Goal: Contribute content: Contribute content

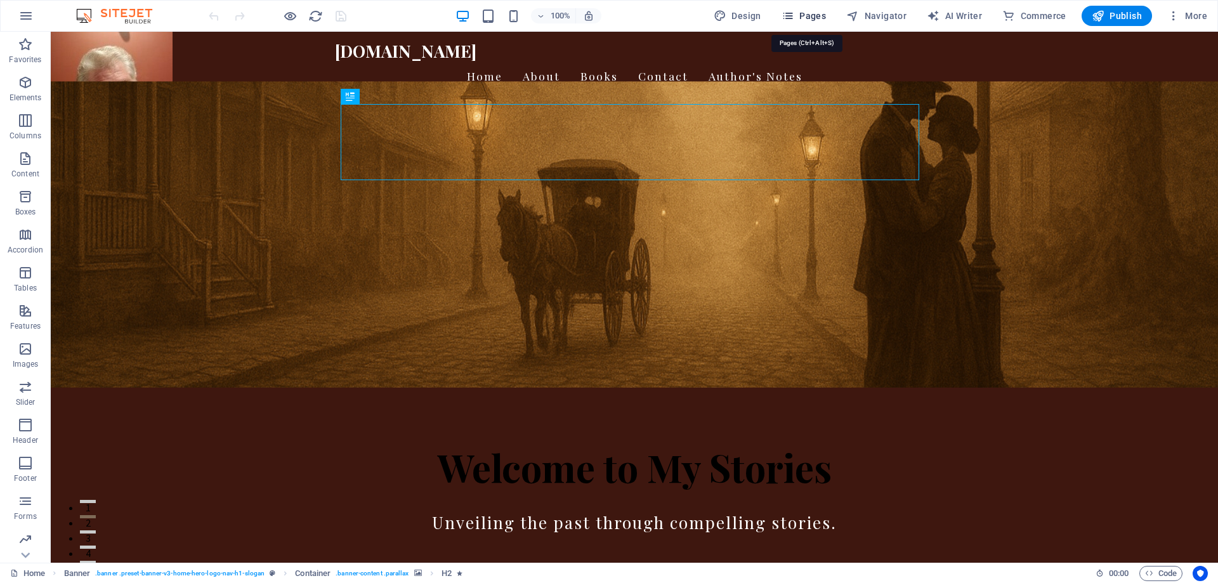
click at [814, 13] on span "Pages" at bounding box center [804, 16] width 44 height 13
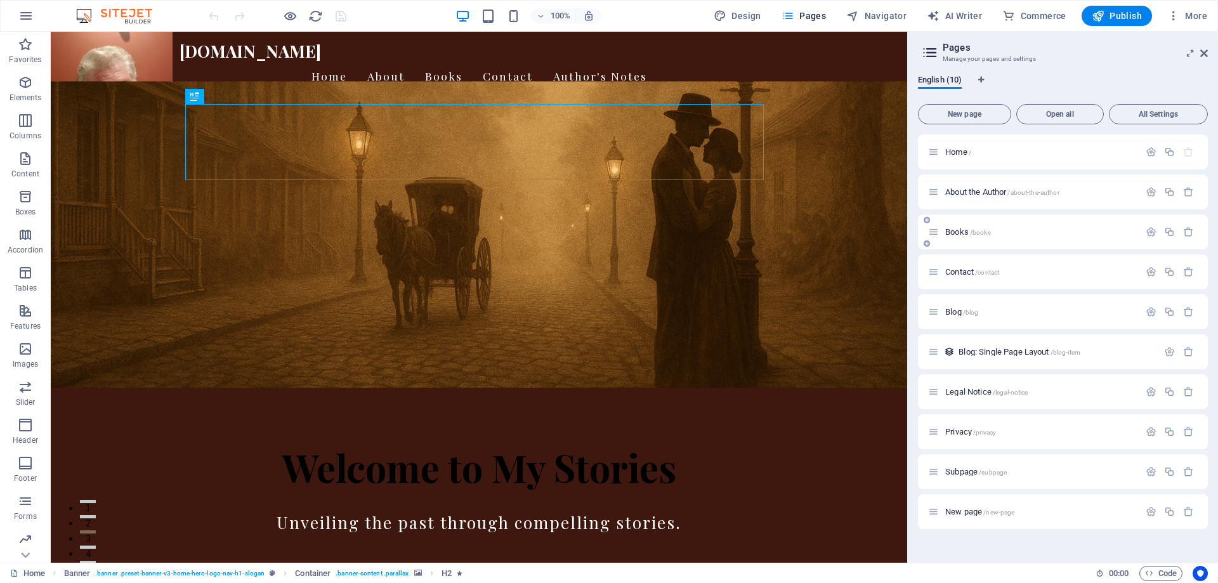
click at [972, 230] on span "/books" at bounding box center [980, 232] width 21 height 7
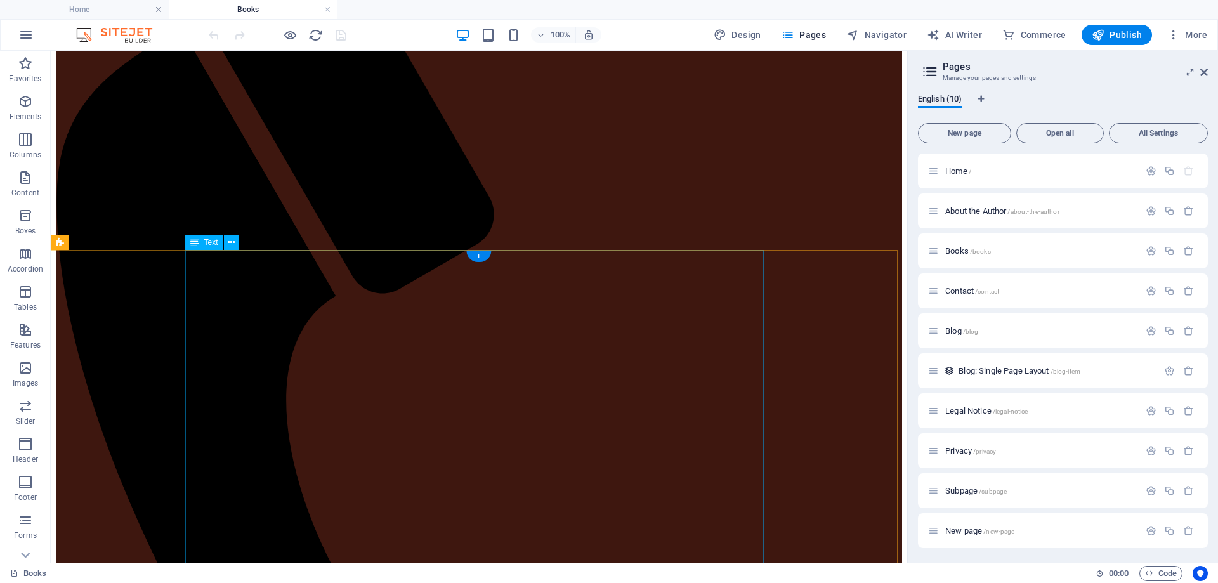
scroll to position [254, 0]
click at [482, 277] on div "+" at bounding box center [478, 280] width 25 height 11
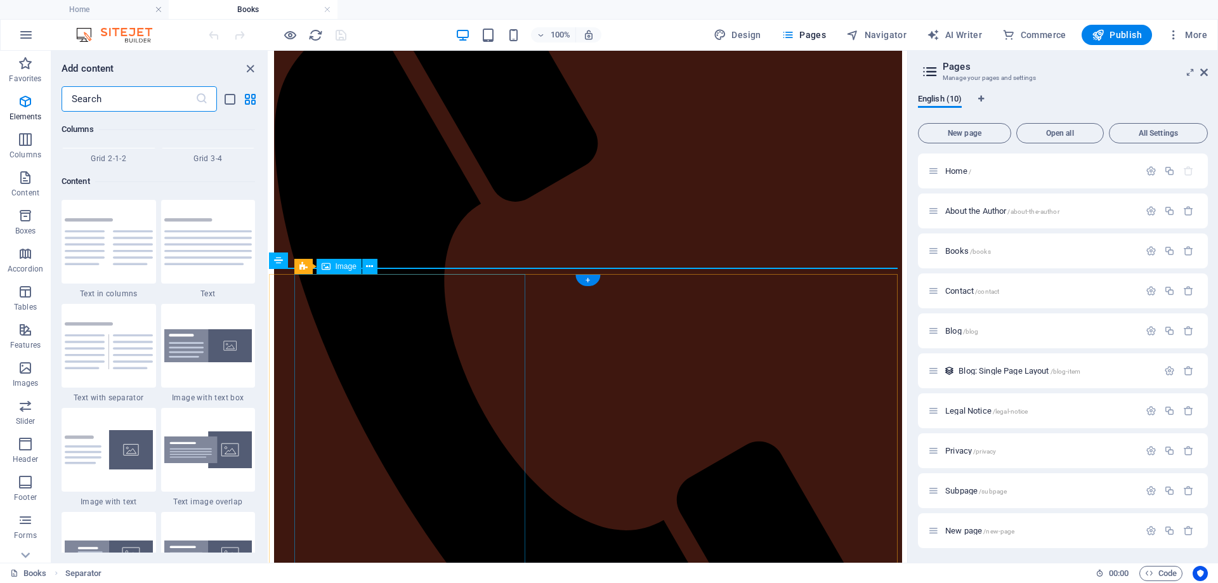
scroll to position [2220, 0]
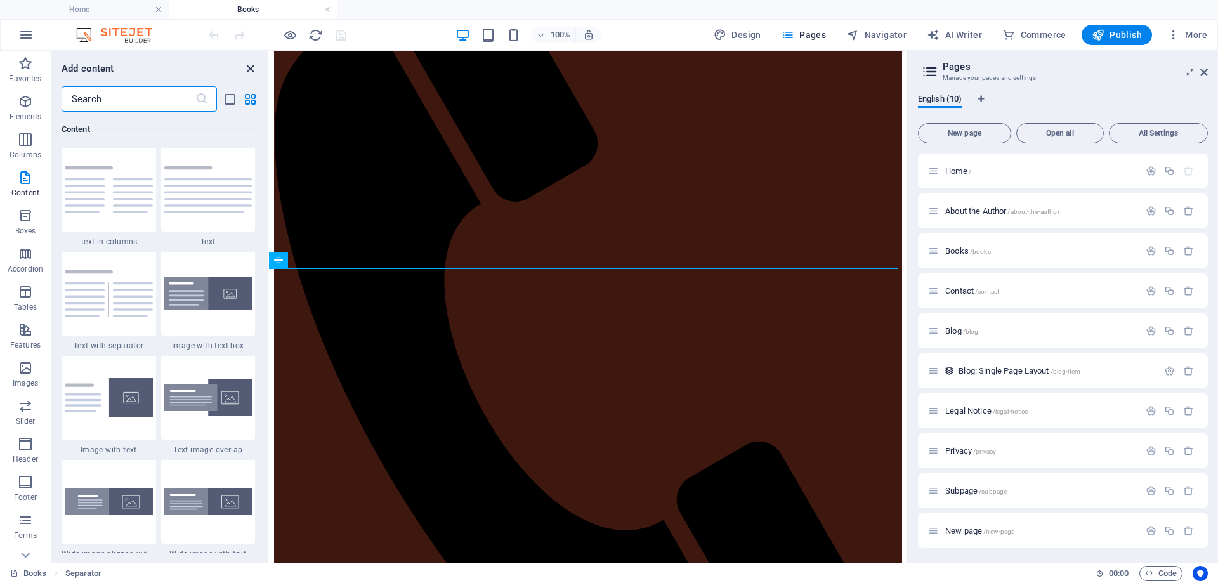
click at [244, 65] on icon "close panel" at bounding box center [250, 69] width 15 height 15
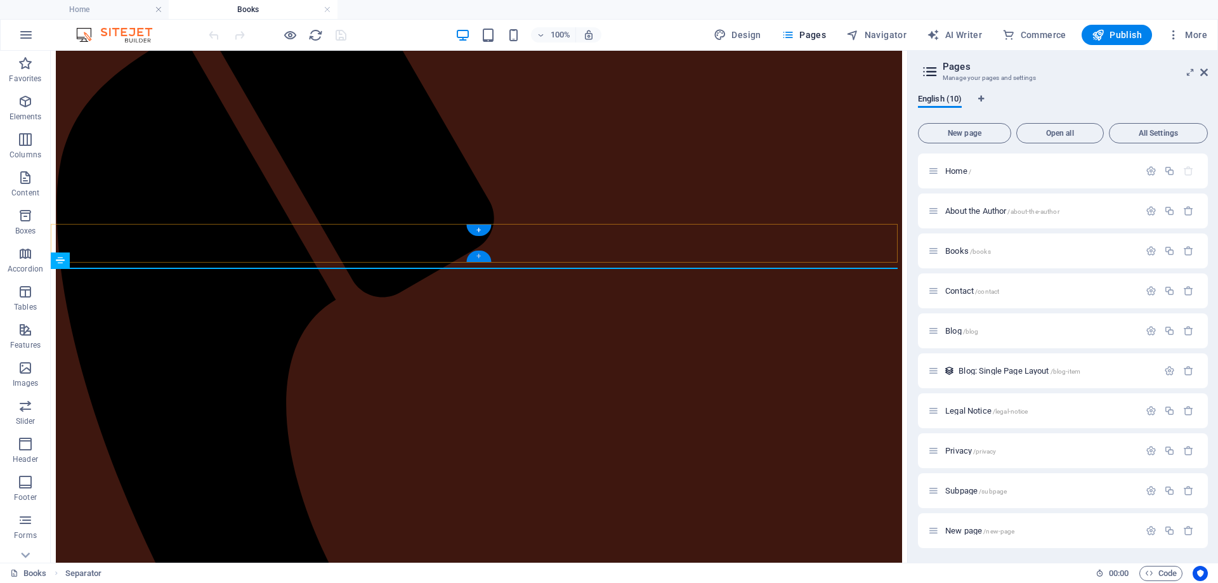
click at [480, 255] on div "+" at bounding box center [478, 256] width 25 height 11
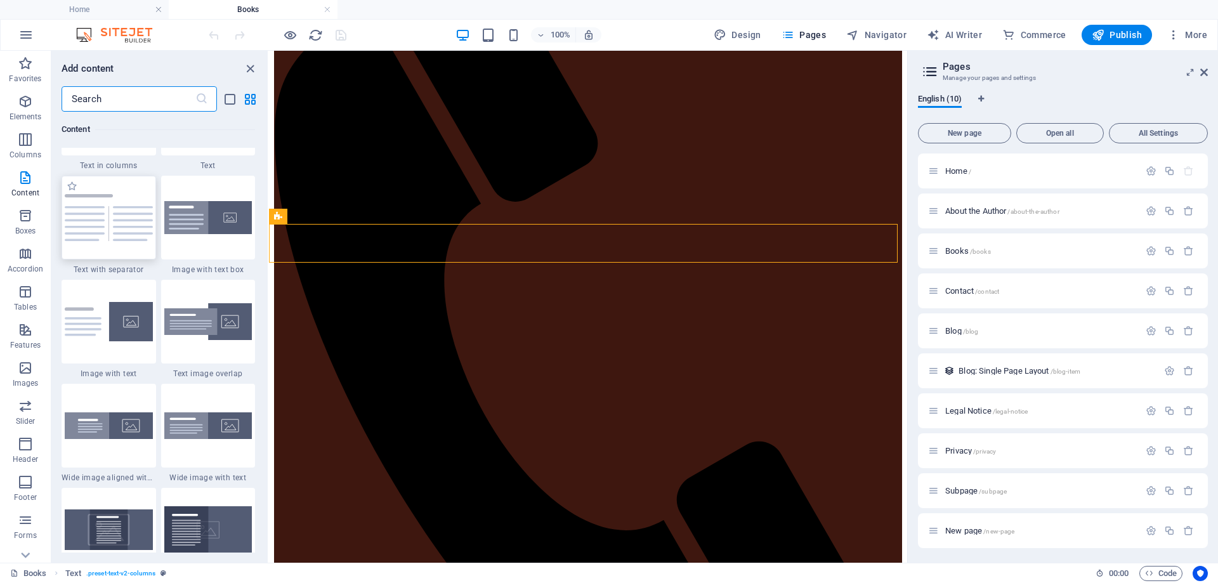
scroll to position [2347, 0]
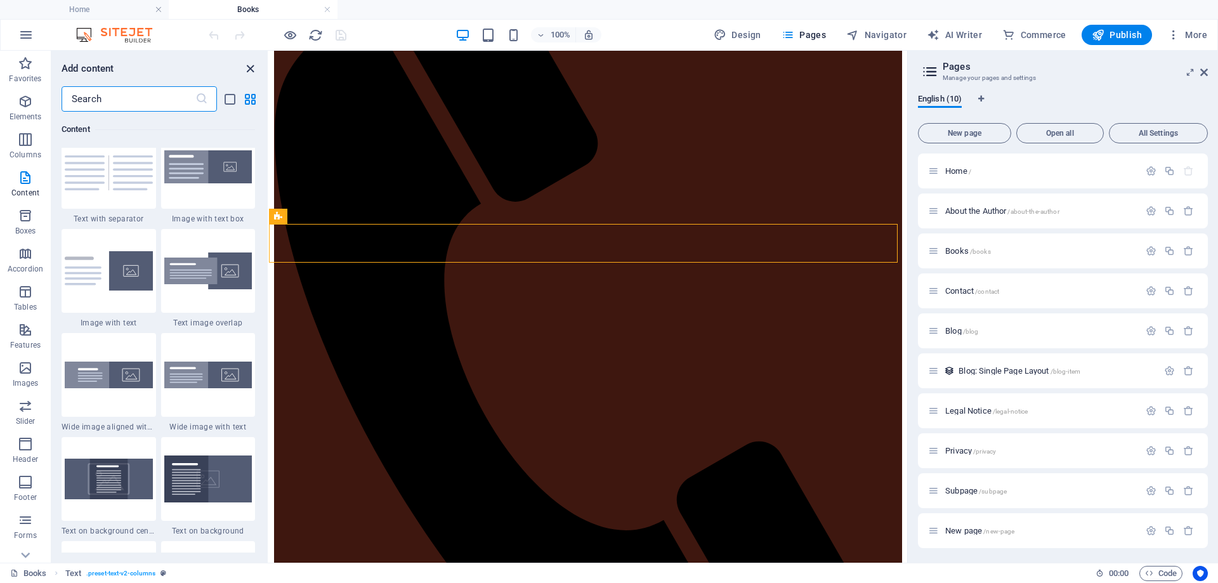
click at [254, 72] on icon "close panel" at bounding box center [250, 69] width 15 height 15
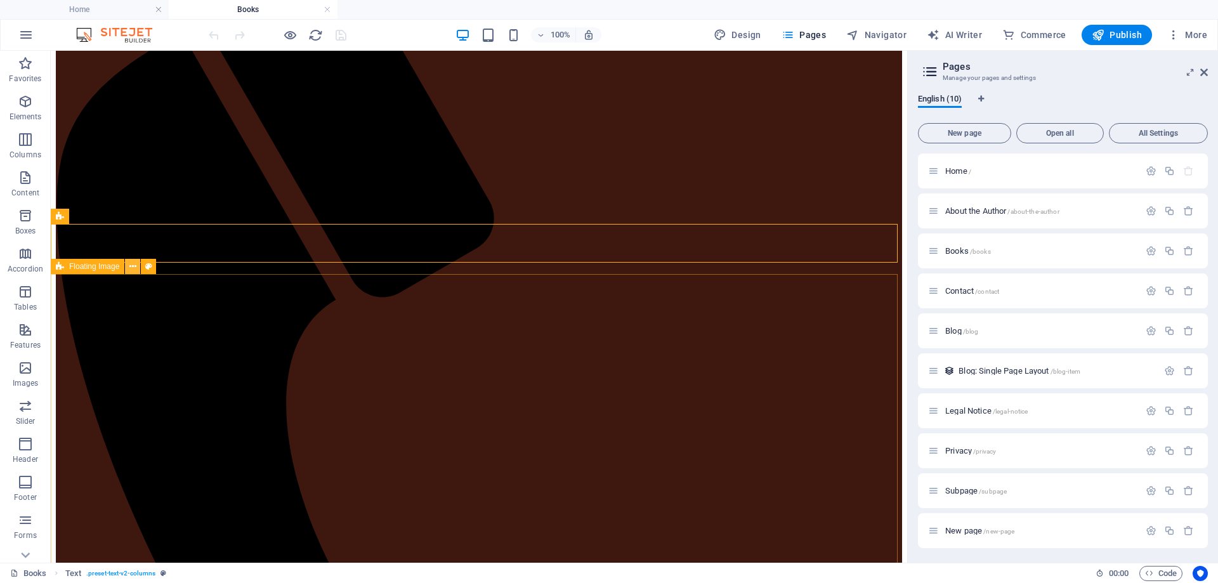
click at [133, 268] on icon at bounding box center [132, 266] width 7 height 13
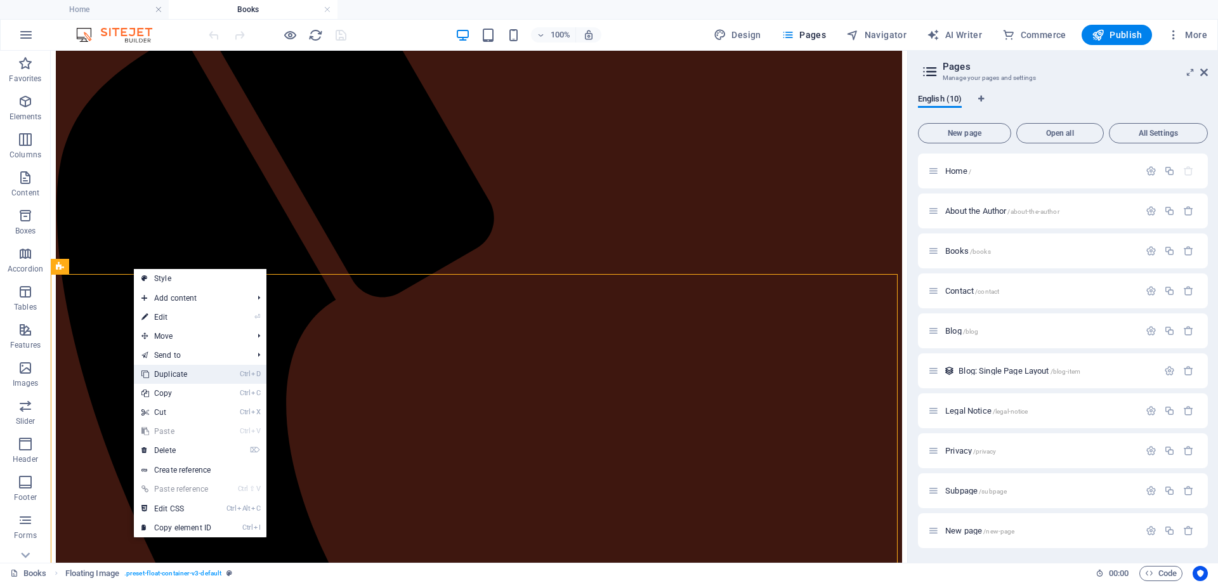
click at [162, 373] on link "Ctrl D Duplicate" at bounding box center [176, 374] width 85 height 19
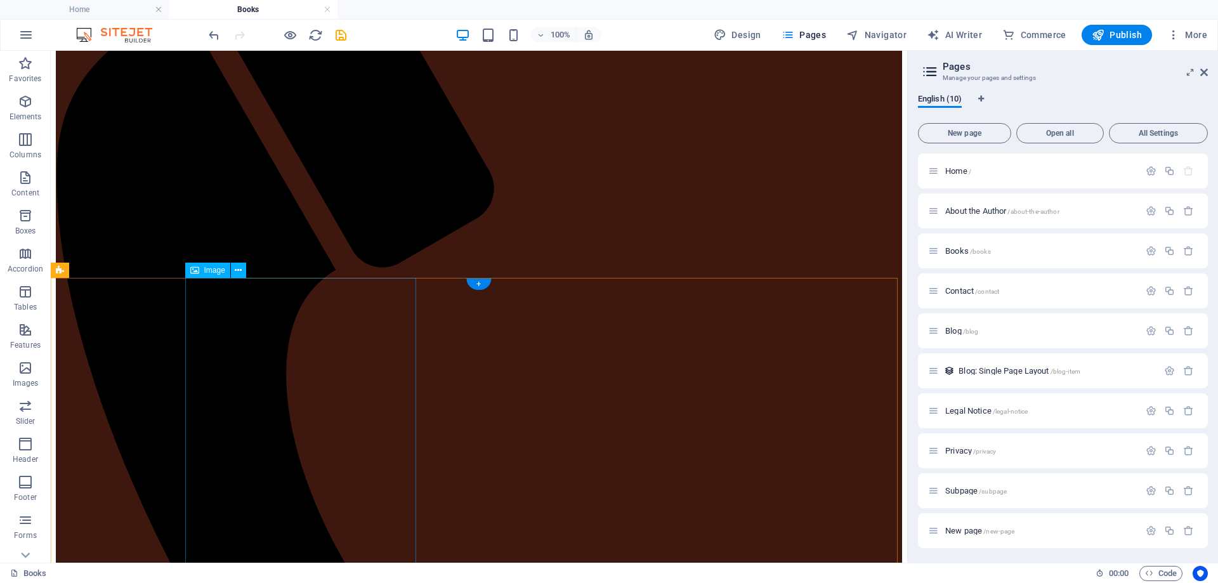
scroll to position [250, 0]
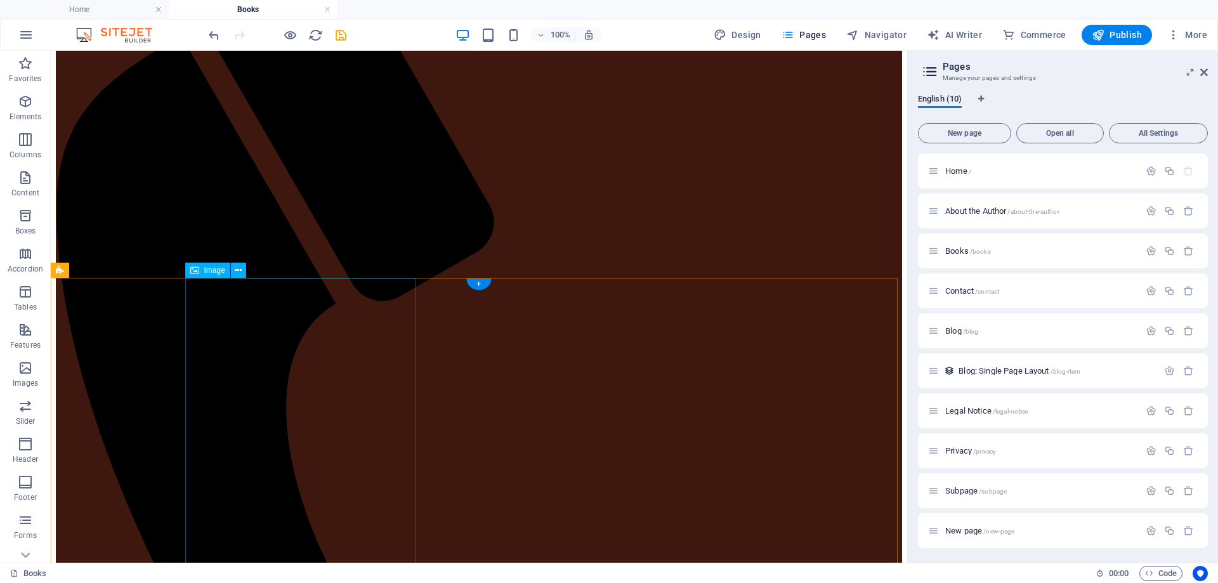
select select "px"
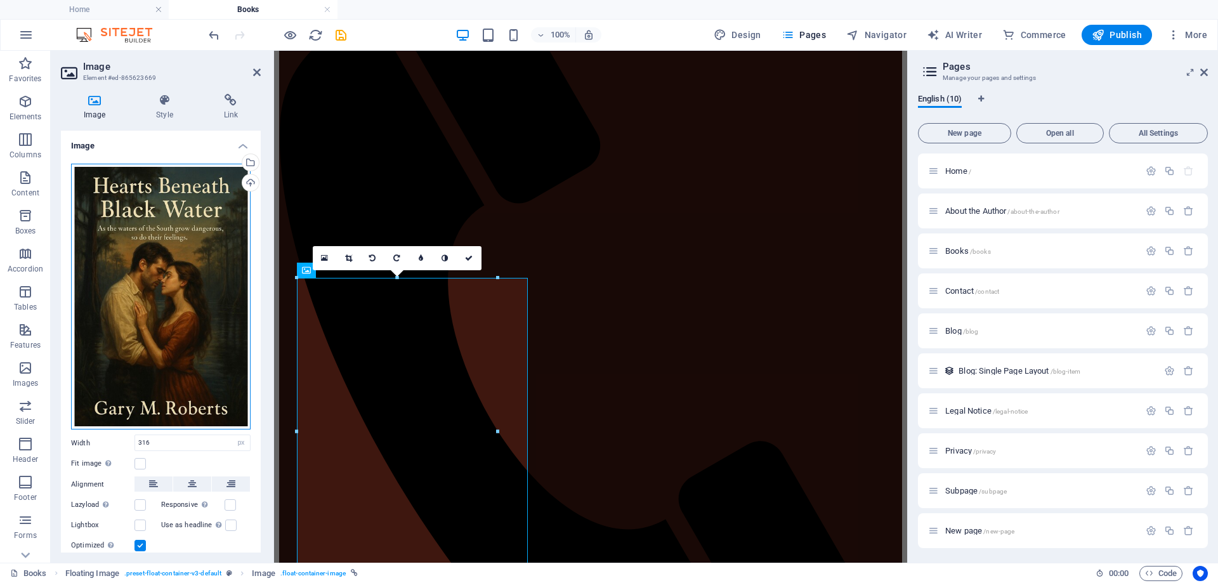
click at [197, 266] on div "Drag files here, click to choose files or select files from Files or our free s…" at bounding box center [161, 297] width 180 height 267
click at [197, 266] on body "[DOMAIN_NAME] Home Books Favorites Elements Columns Content Boxes Accordion Tab…" at bounding box center [609, 291] width 1218 height 583
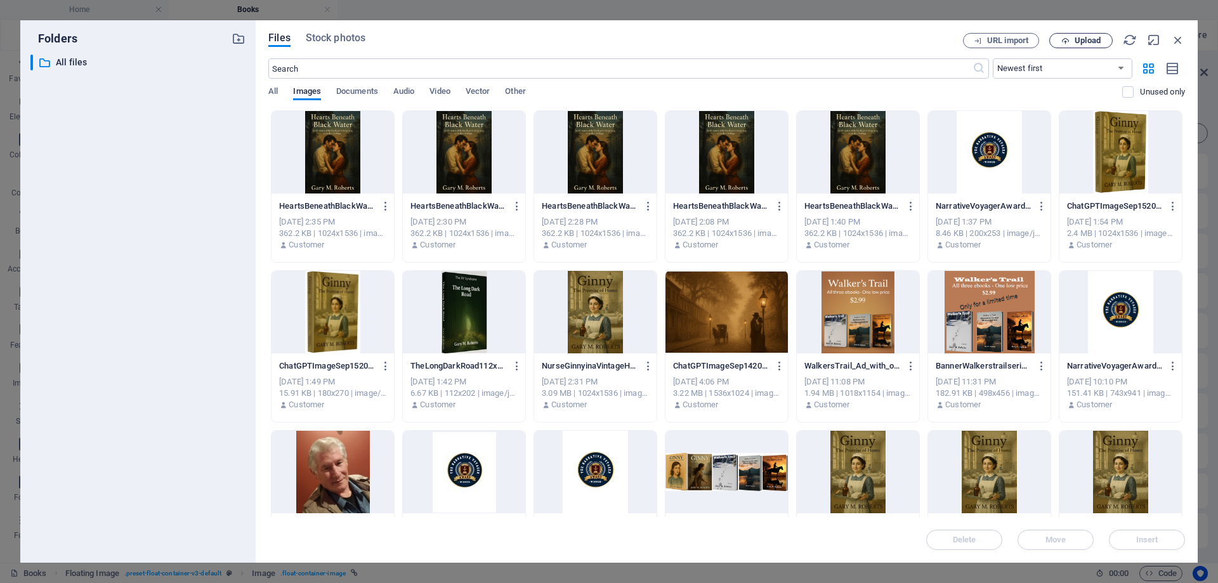
click at [1092, 43] on span "Upload" at bounding box center [1088, 41] width 26 height 8
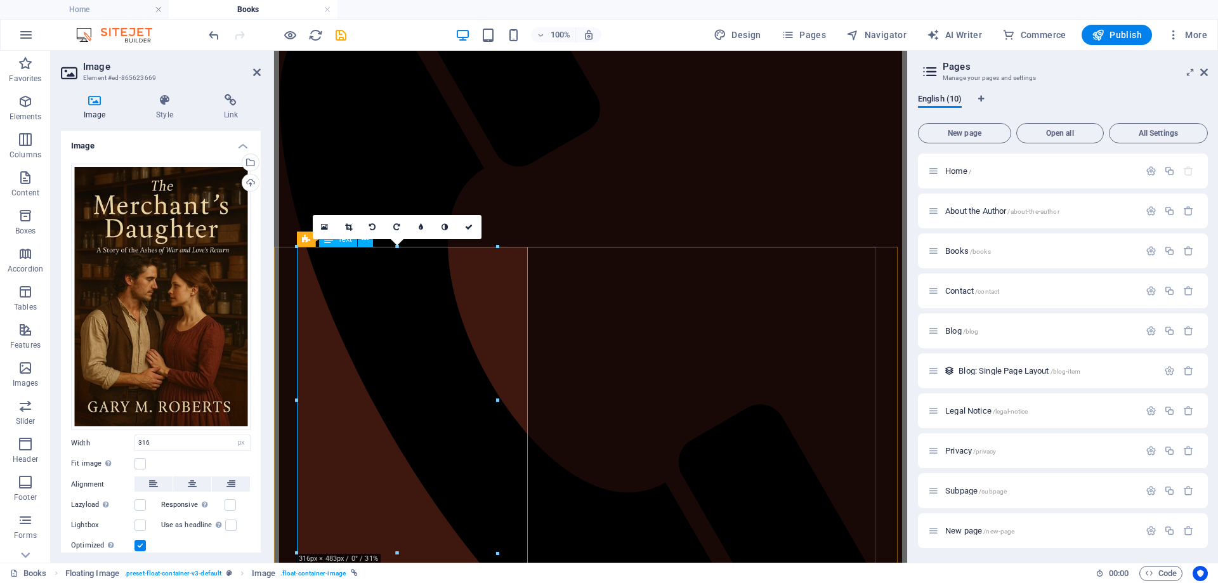
scroll to position [313, 0]
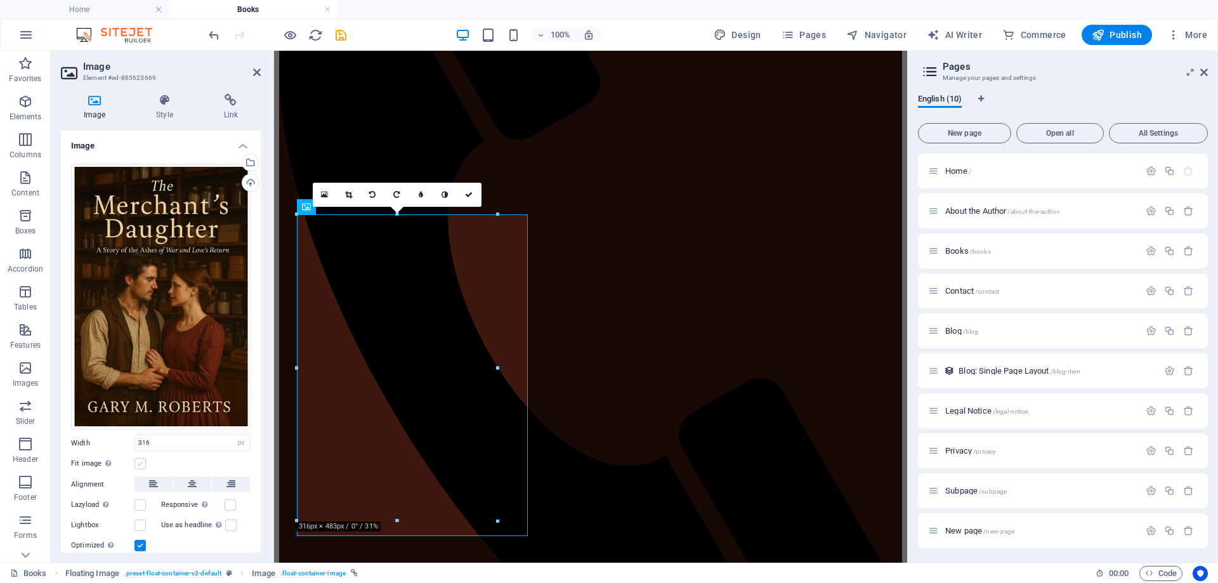
click at [142, 459] on label at bounding box center [140, 463] width 11 height 11
click at [0, 0] on input "Fit image Automatically fit image to a fixed width and height" at bounding box center [0, 0] width 0 height 0
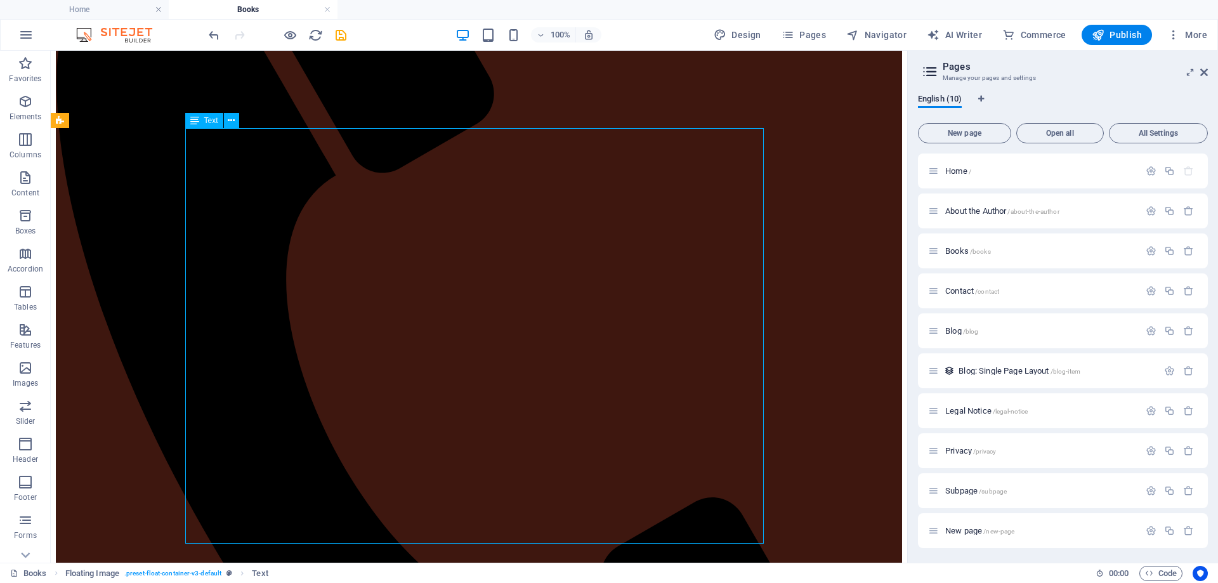
scroll to position [377, 0]
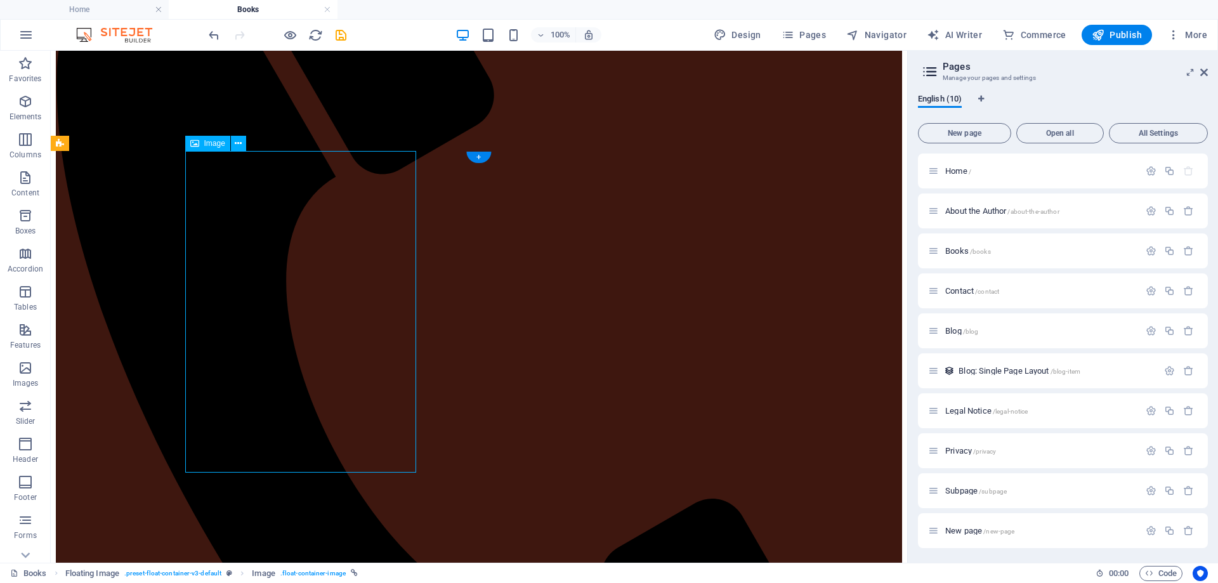
select select "px"
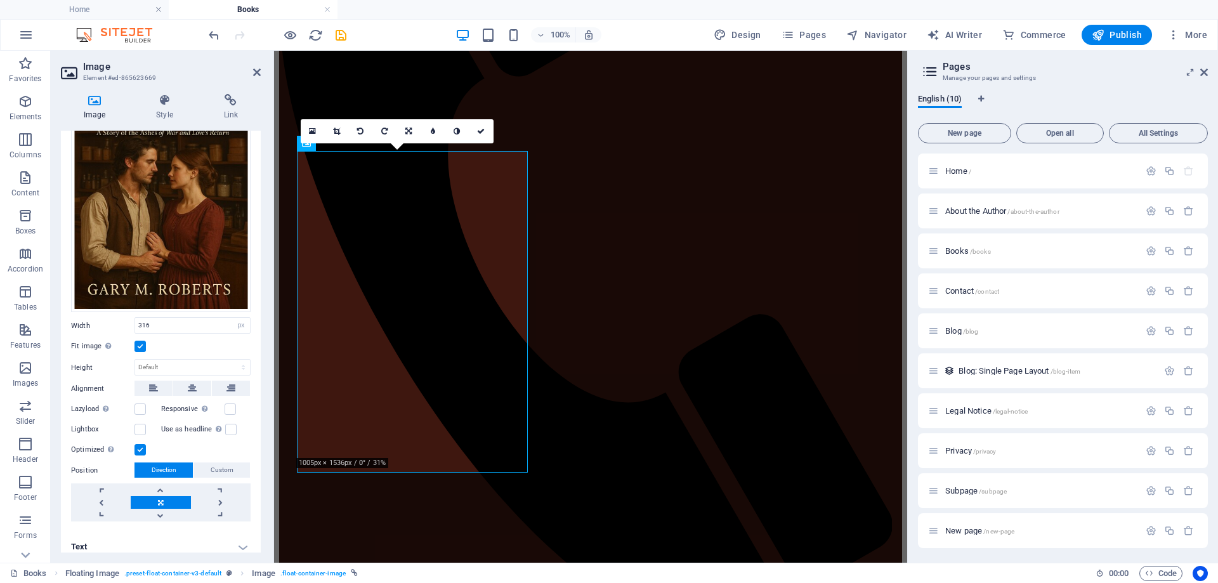
scroll to position [123, 0]
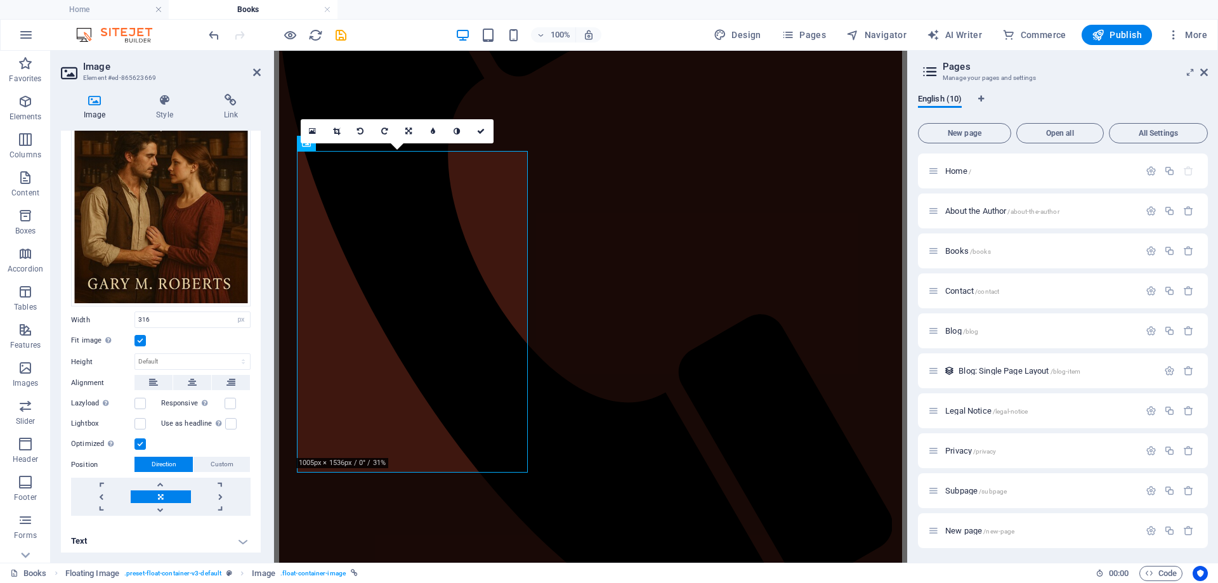
click at [239, 539] on h4 "Text" at bounding box center [161, 541] width 200 height 30
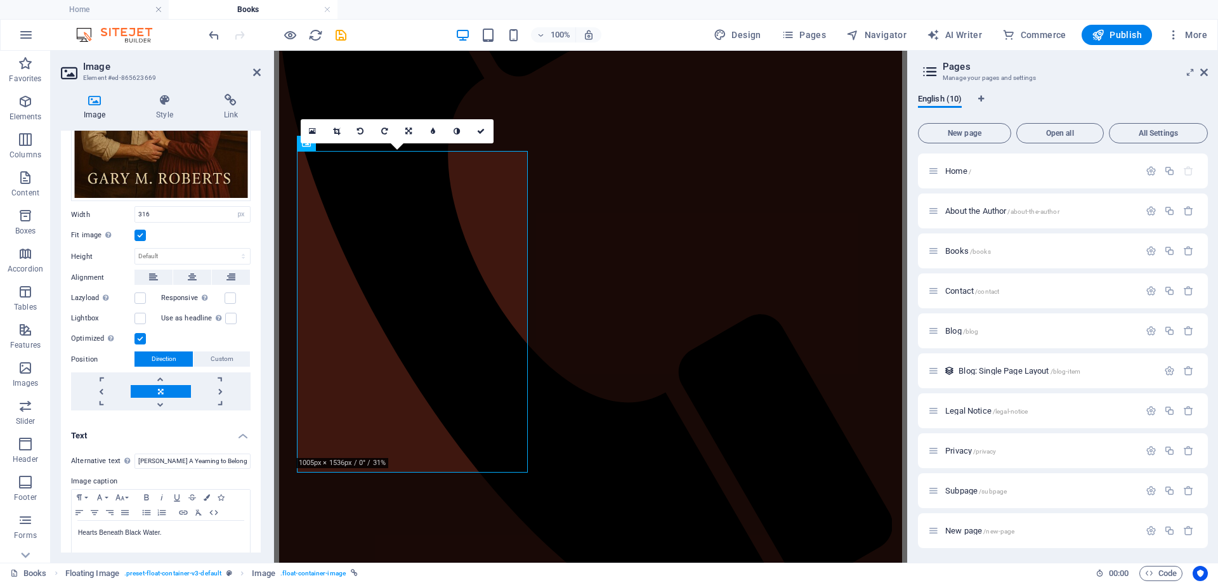
scroll to position [242, 0]
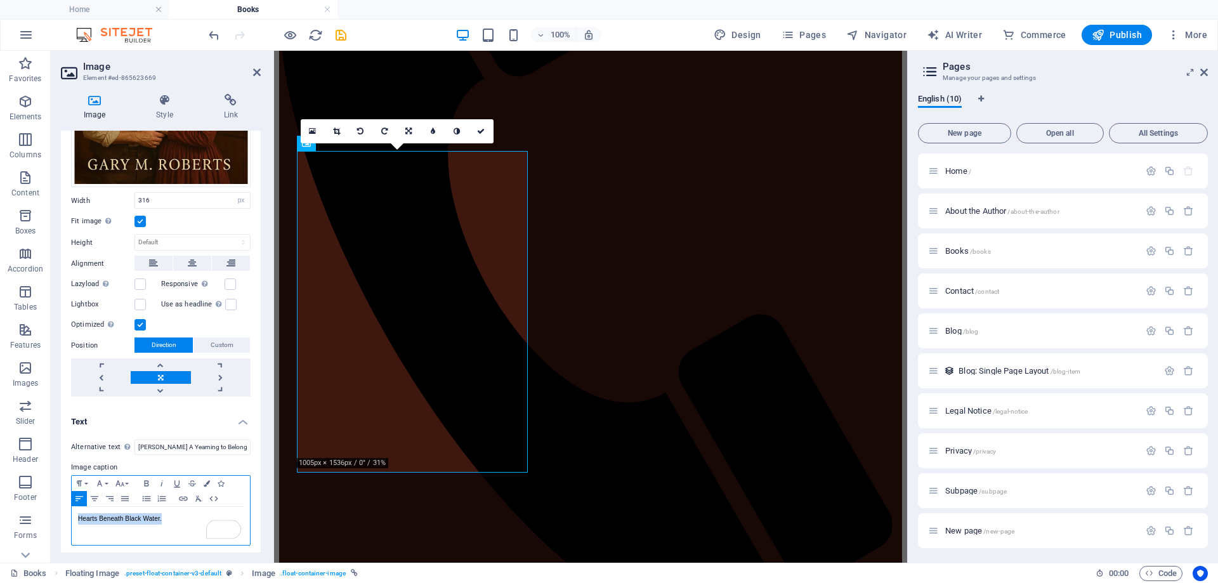
drag, startPoint x: 171, startPoint y: 519, endPoint x: 76, endPoint y: 520, distance: 94.6
click at [76, 520] on div "Hearts Beneath Black Water." at bounding box center [161, 526] width 178 height 38
click at [260, 72] on icon at bounding box center [257, 72] width 8 height 10
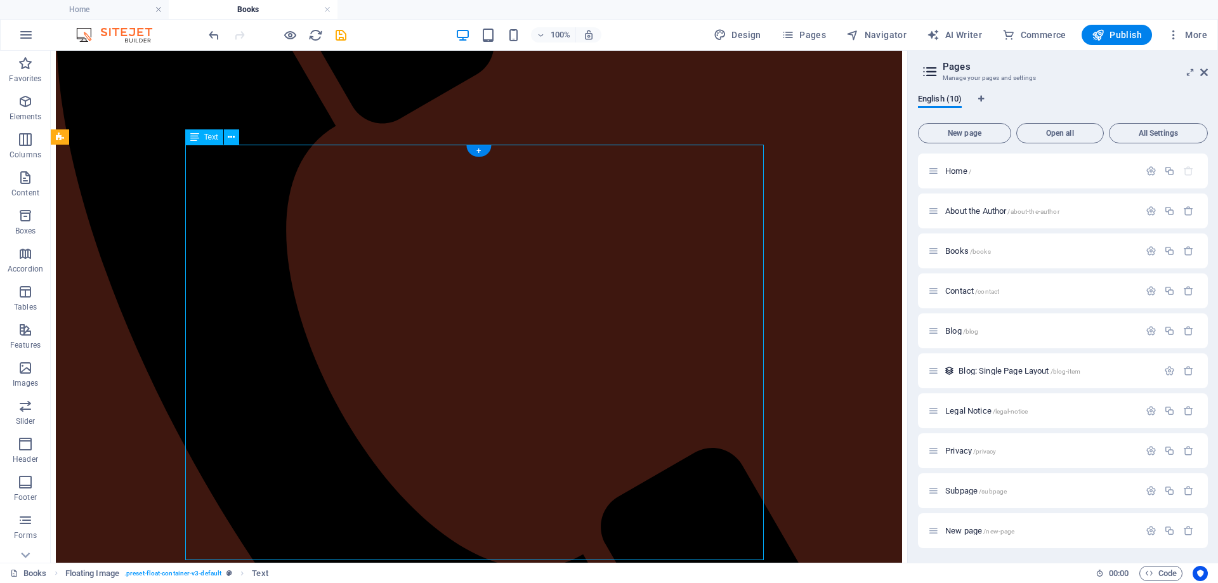
scroll to position [440, 0]
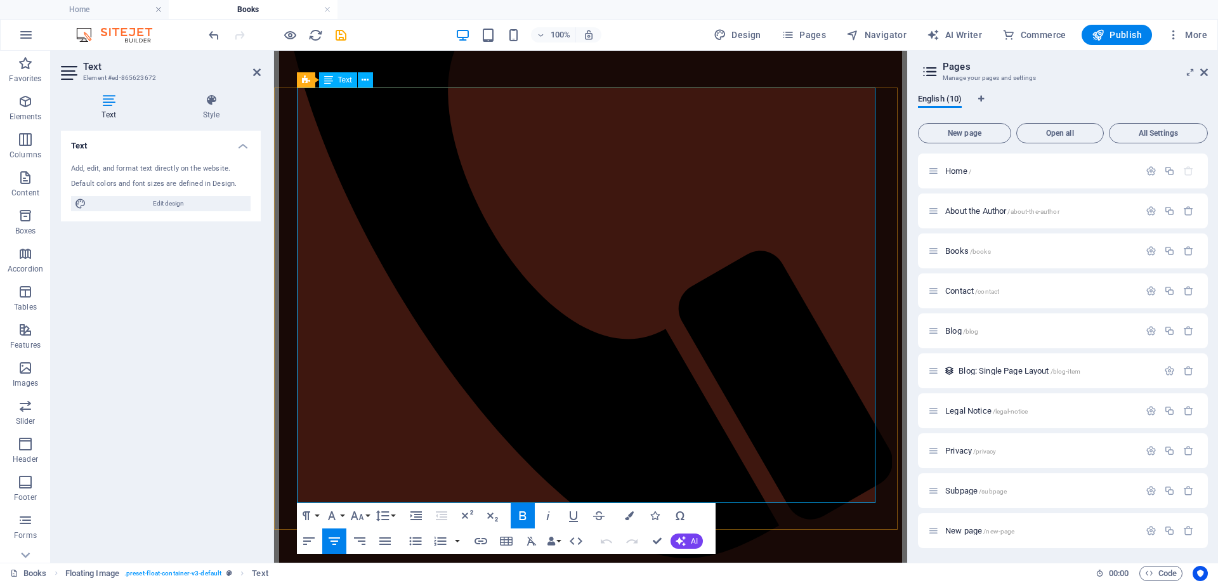
drag, startPoint x: 738, startPoint y: 140, endPoint x: 544, endPoint y: 145, distance: 194.2
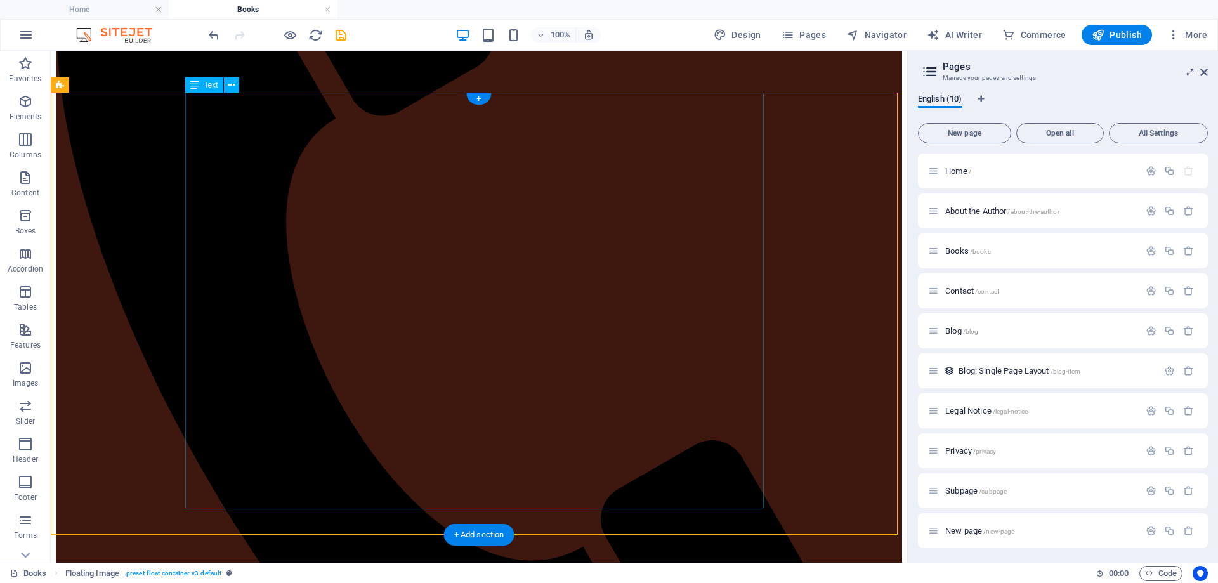
scroll to position [444, 0]
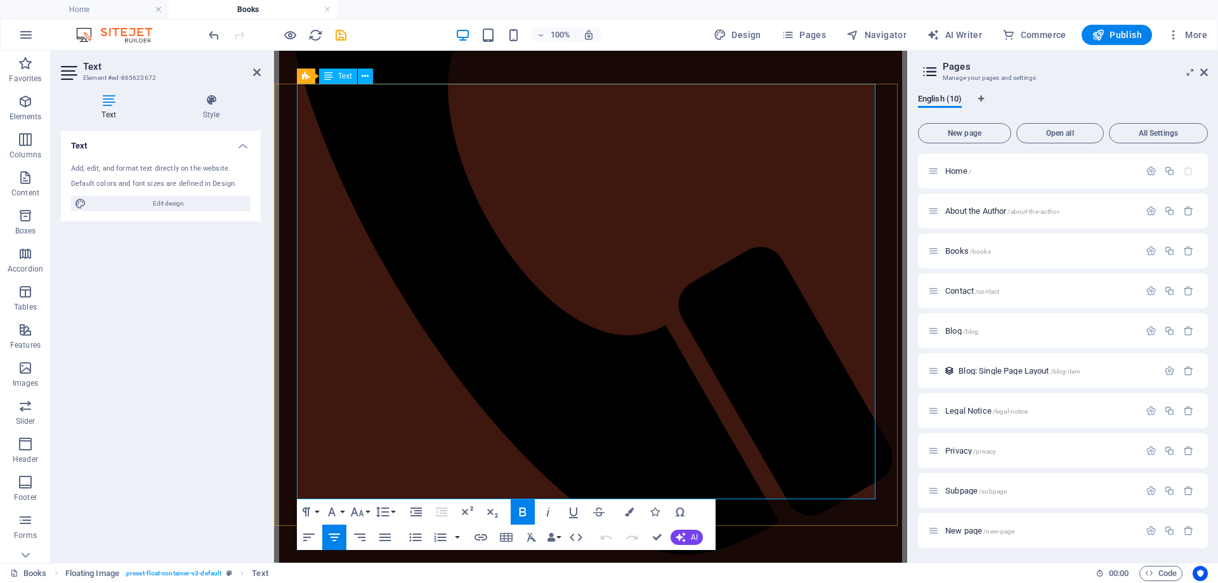
drag, startPoint x: 612, startPoint y: 197, endPoint x: 537, endPoint y: 177, distance: 77.4
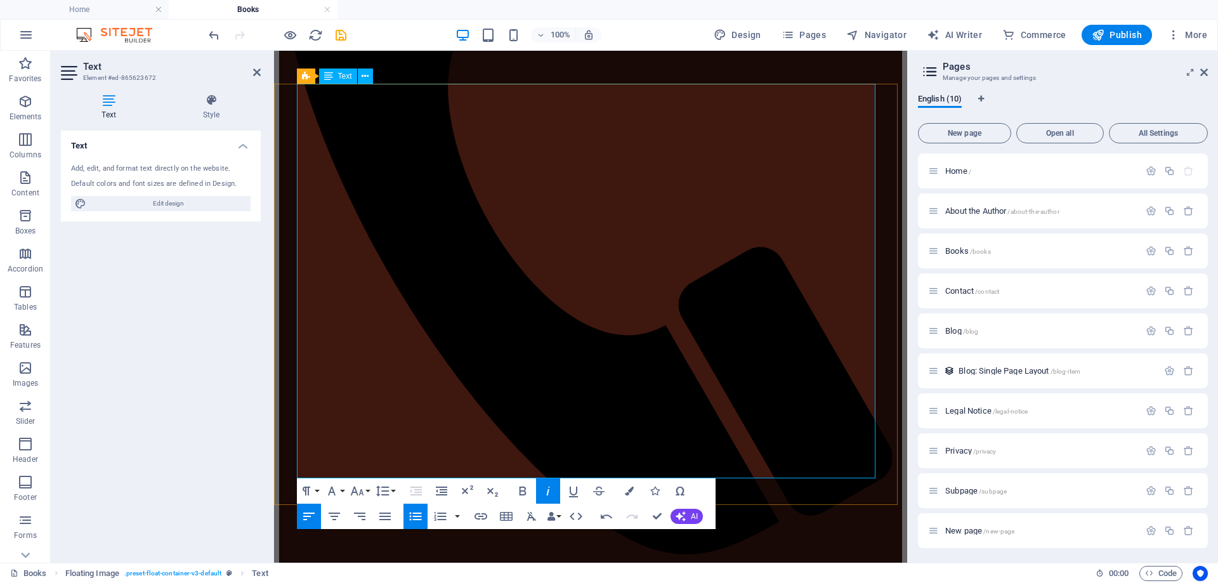
drag, startPoint x: 542, startPoint y: 199, endPoint x: 724, endPoint y: 427, distance: 291.7
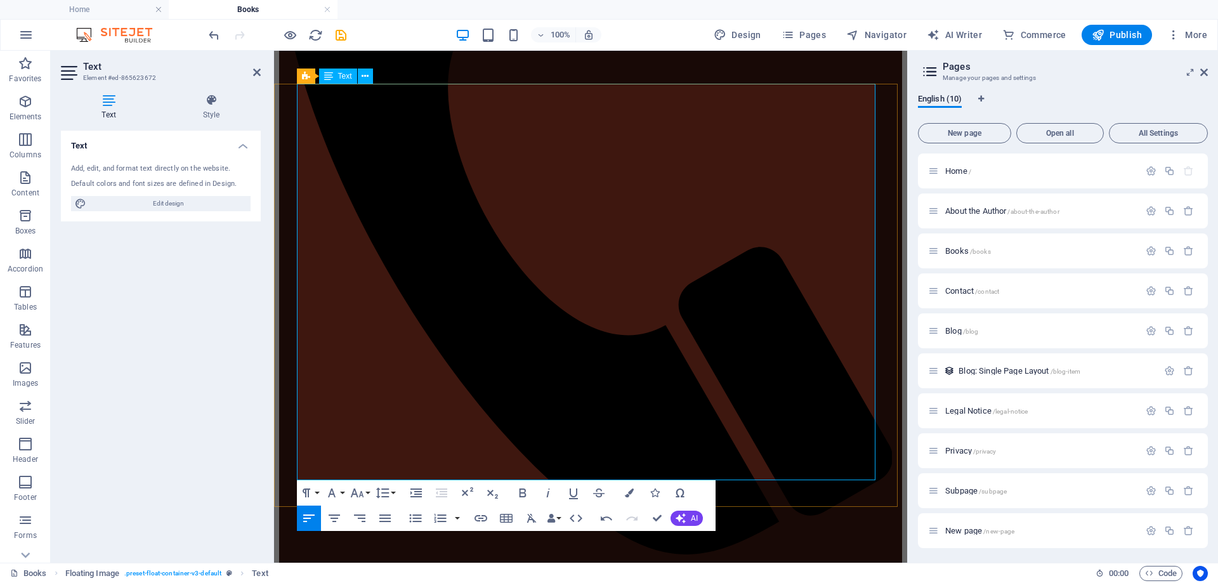
drag, startPoint x: 541, startPoint y: 205, endPoint x: 761, endPoint y: 428, distance: 312.8
click at [385, 522] on icon "button" at bounding box center [384, 519] width 11 height 8
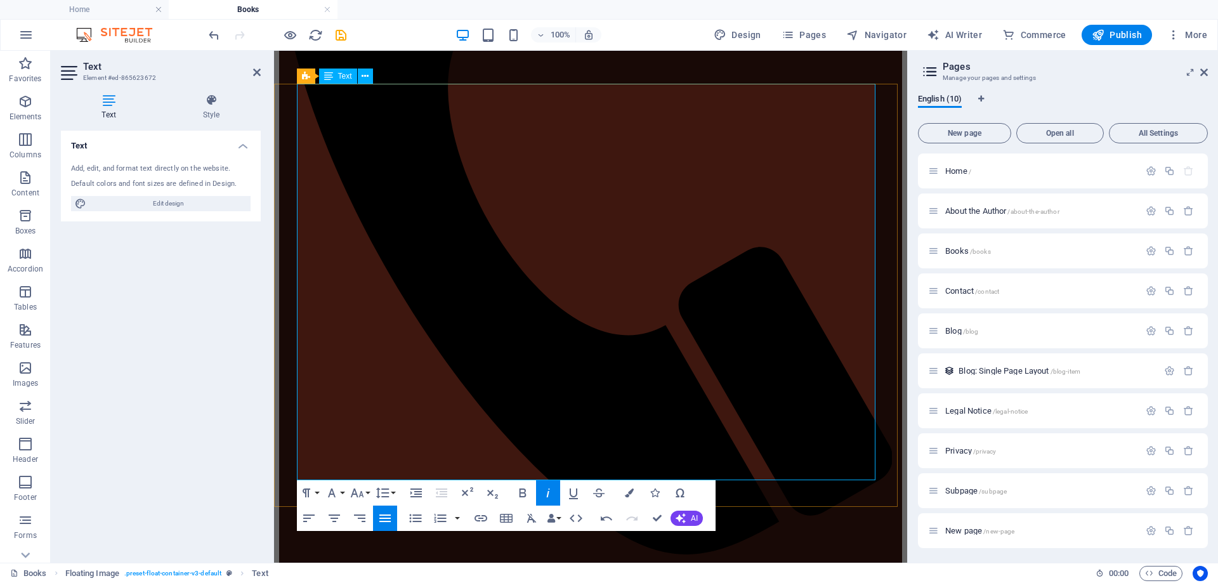
drag, startPoint x: 536, startPoint y: 418, endPoint x: 584, endPoint y: 423, distance: 48.5
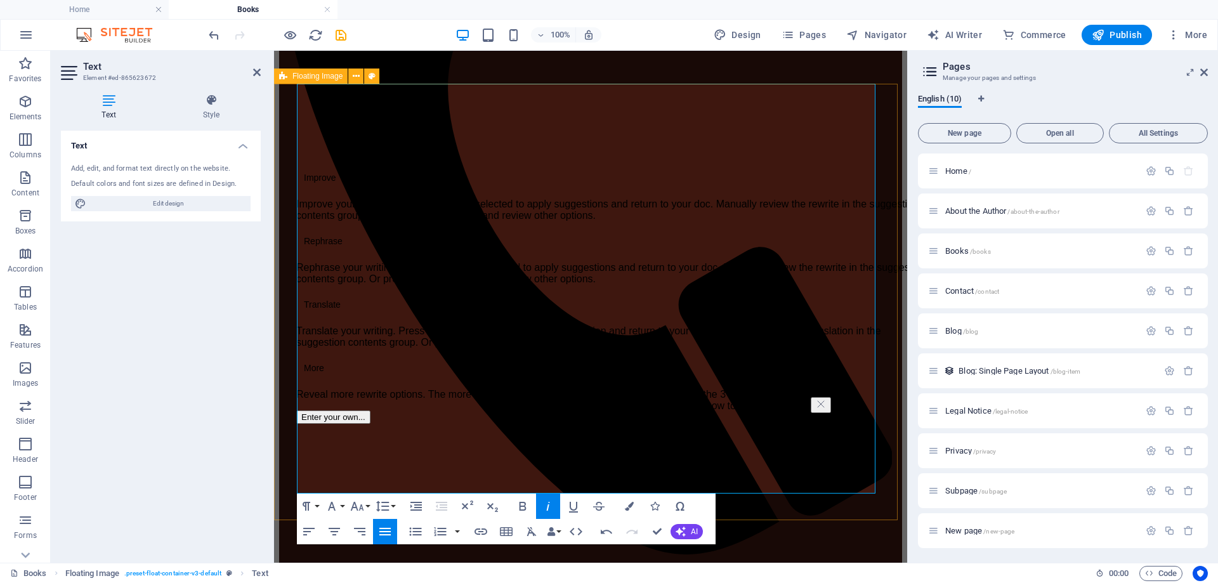
drag, startPoint x: 320, startPoint y: 444, endPoint x: 288, endPoint y: 432, distance: 34.8
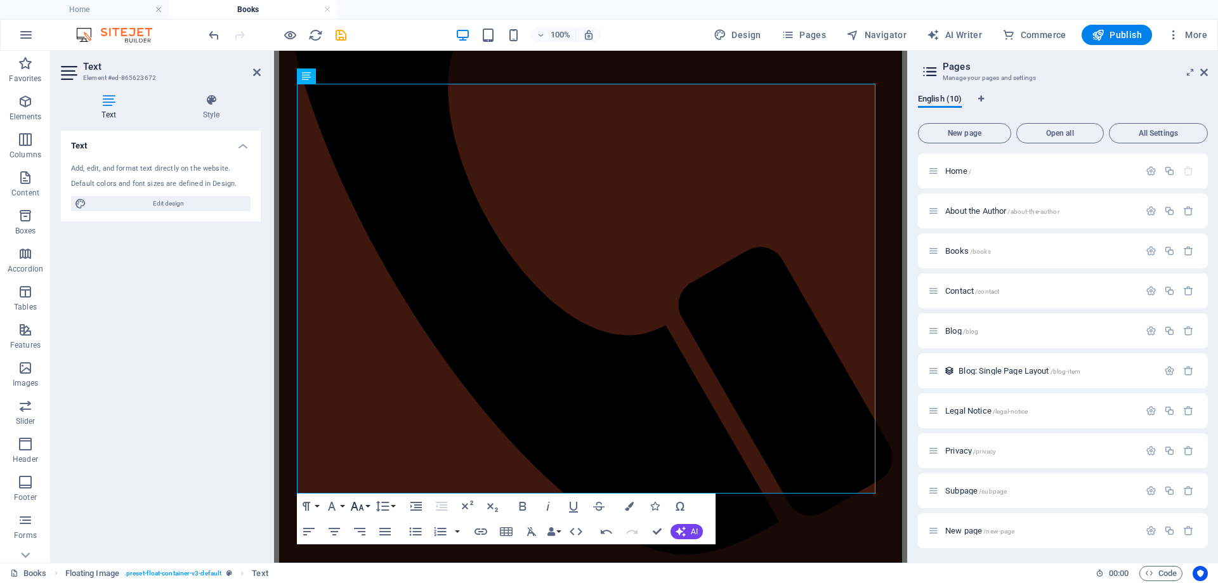
click at [367, 506] on button "Font Size" at bounding box center [360, 506] width 24 height 25
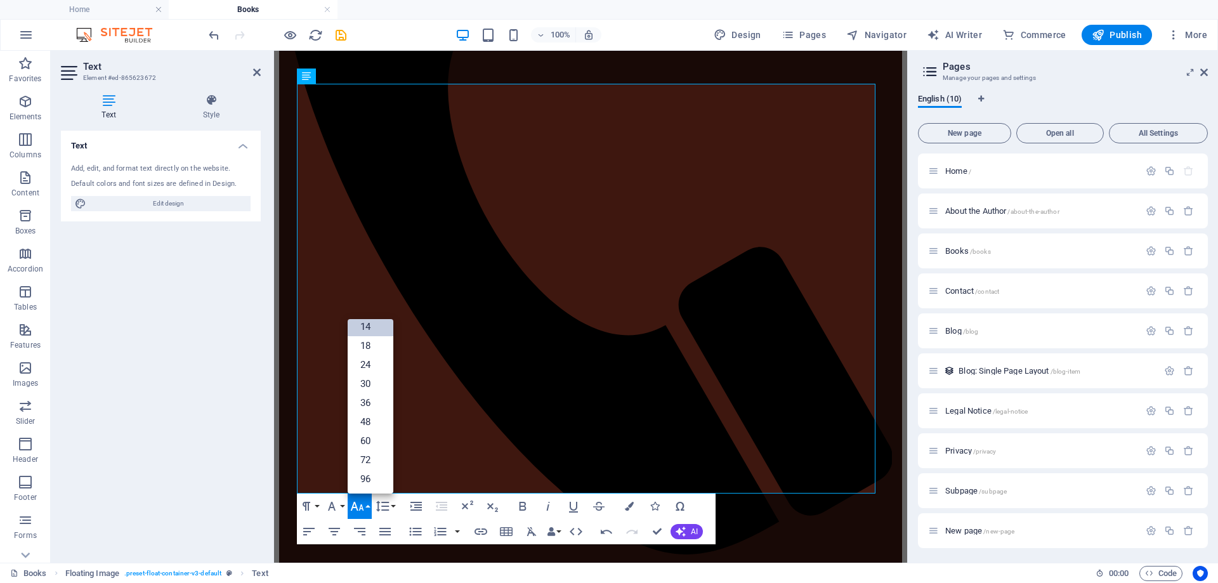
scroll to position [102, 0]
click at [379, 342] on link "18" at bounding box center [371, 345] width 46 height 19
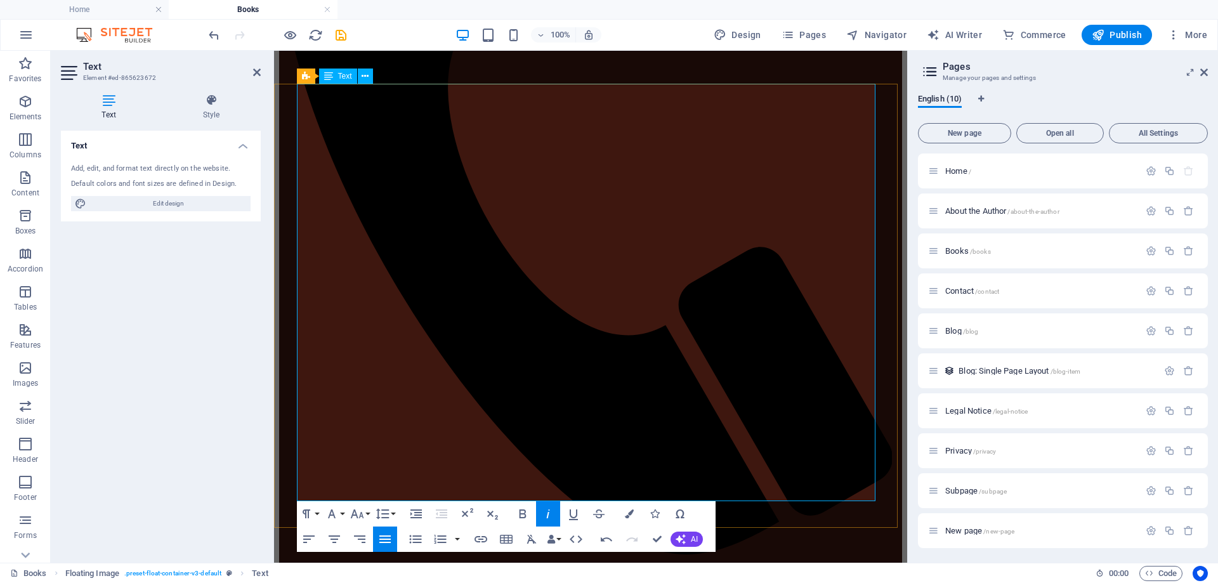
drag, startPoint x: 544, startPoint y: 202, endPoint x: 602, endPoint y: 201, distance: 58.4
click at [367, 513] on button "Font Size" at bounding box center [360, 513] width 24 height 25
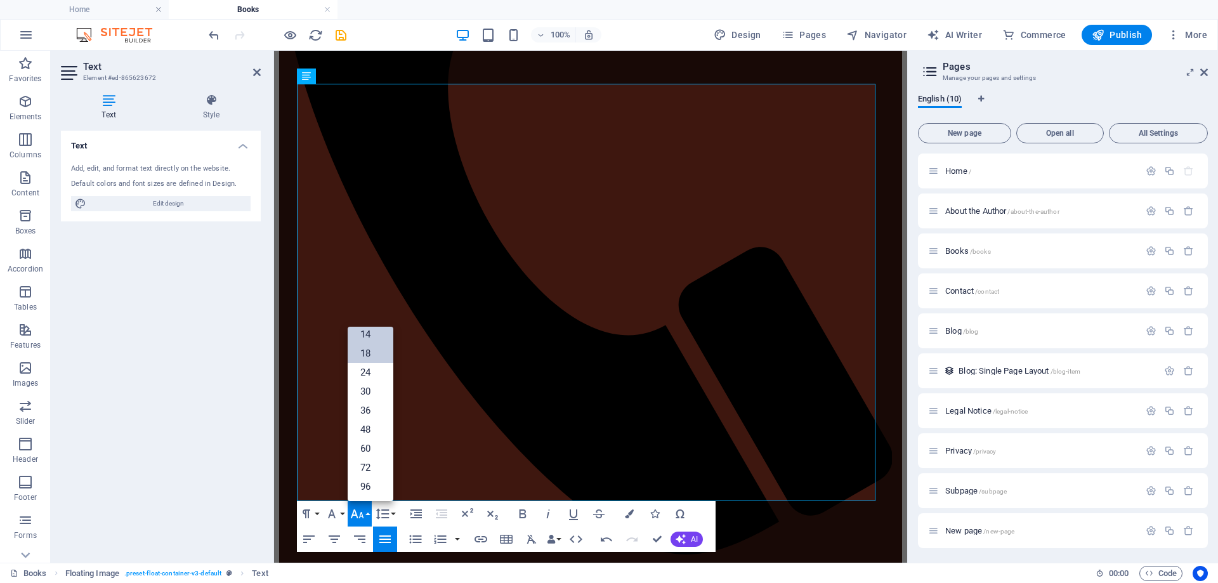
click at [367, 348] on link "18" at bounding box center [371, 353] width 46 height 19
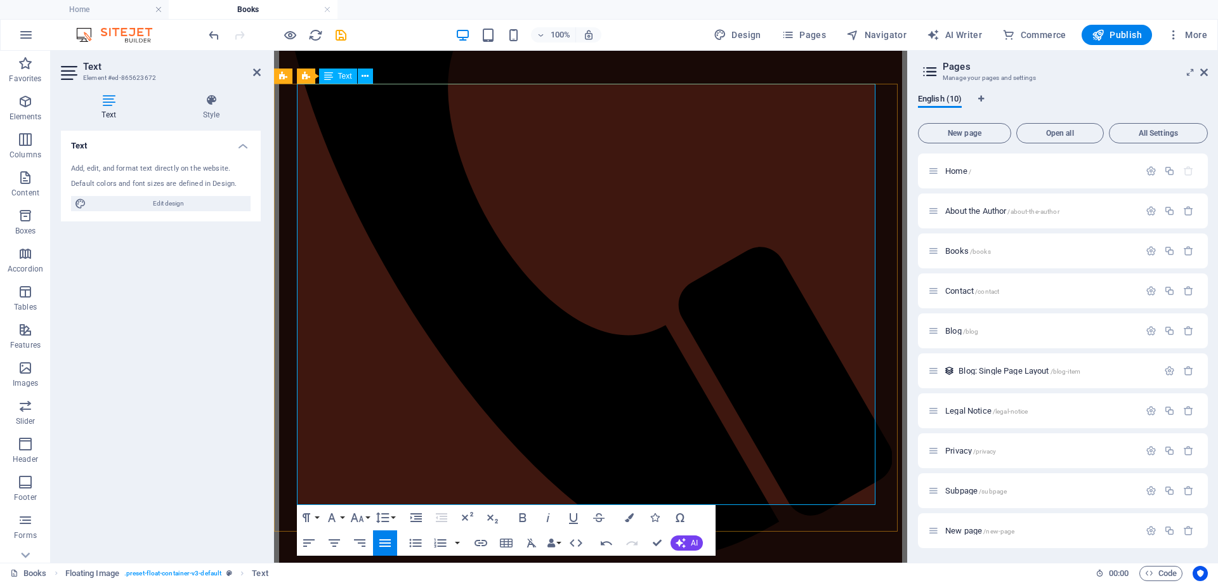
drag, startPoint x: 744, startPoint y: 251, endPoint x: 806, endPoint y: 248, distance: 61.6
click at [524, 517] on icon "button" at bounding box center [522, 517] width 15 height 15
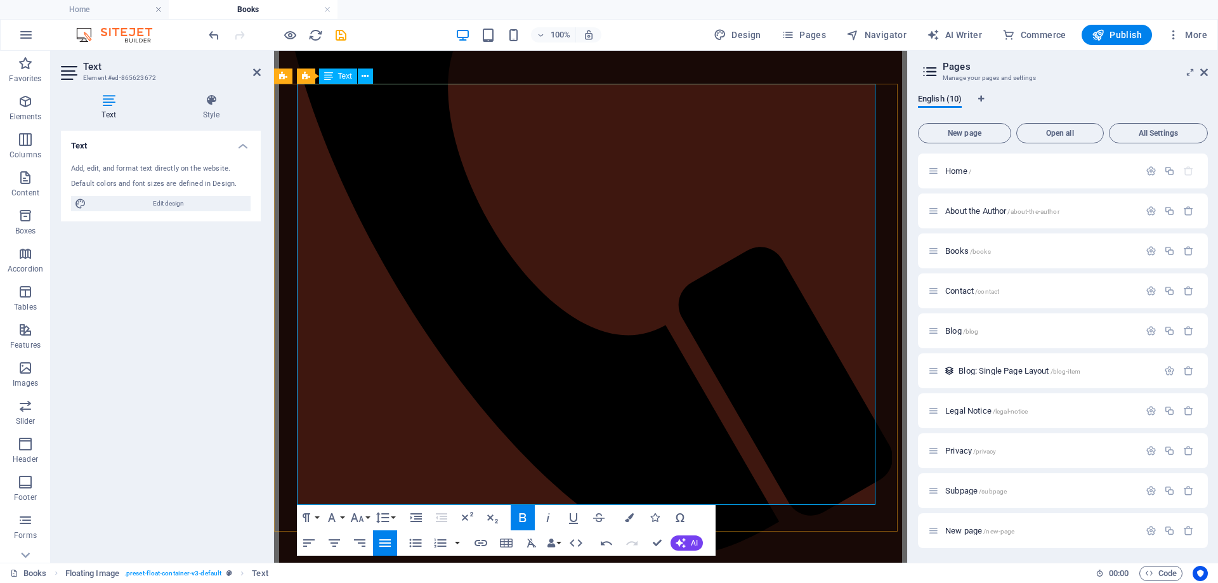
drag, startPoint x: 744, startPoint y: 247, endPoint x: 804, endPoint y: 250, distance: 59.7
click at [522, 520] on icon "button" at bounding box center [522, 517] width 15 height 15
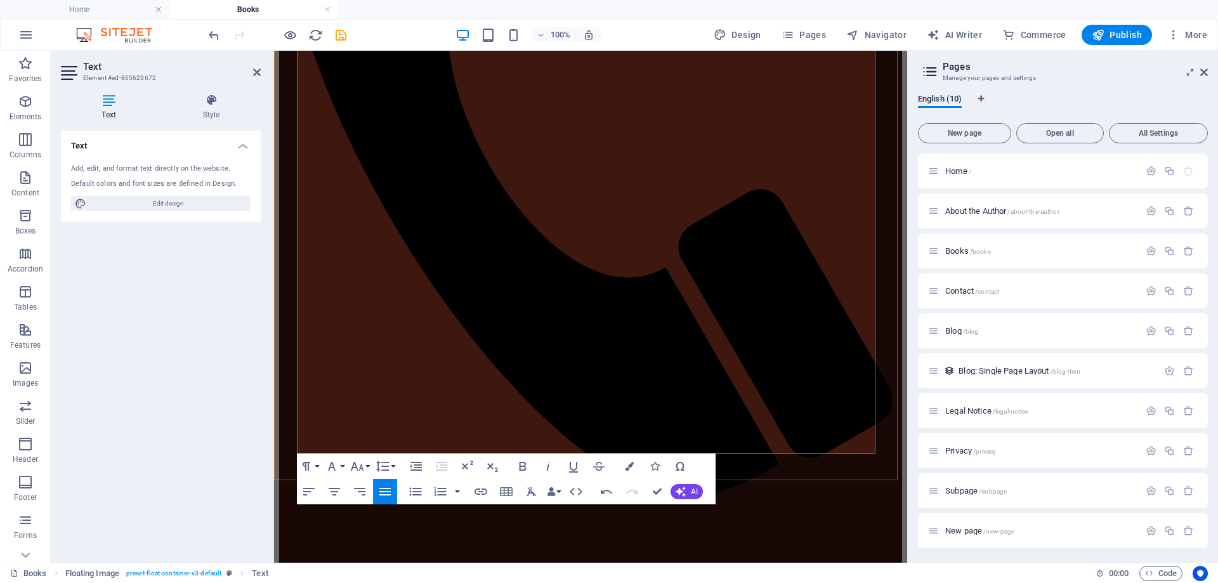
scroll to position [508, 0]
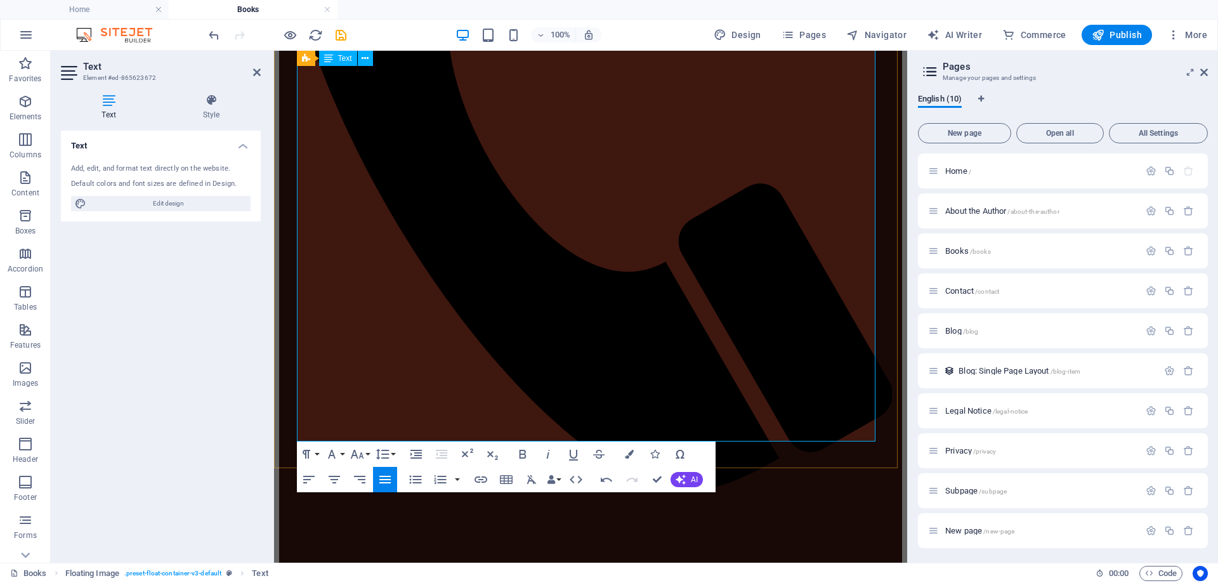
drag, startPoint x: 532, startPoint y: 357, endPoint x: 298, endPoint y: 359, distance: 234.2
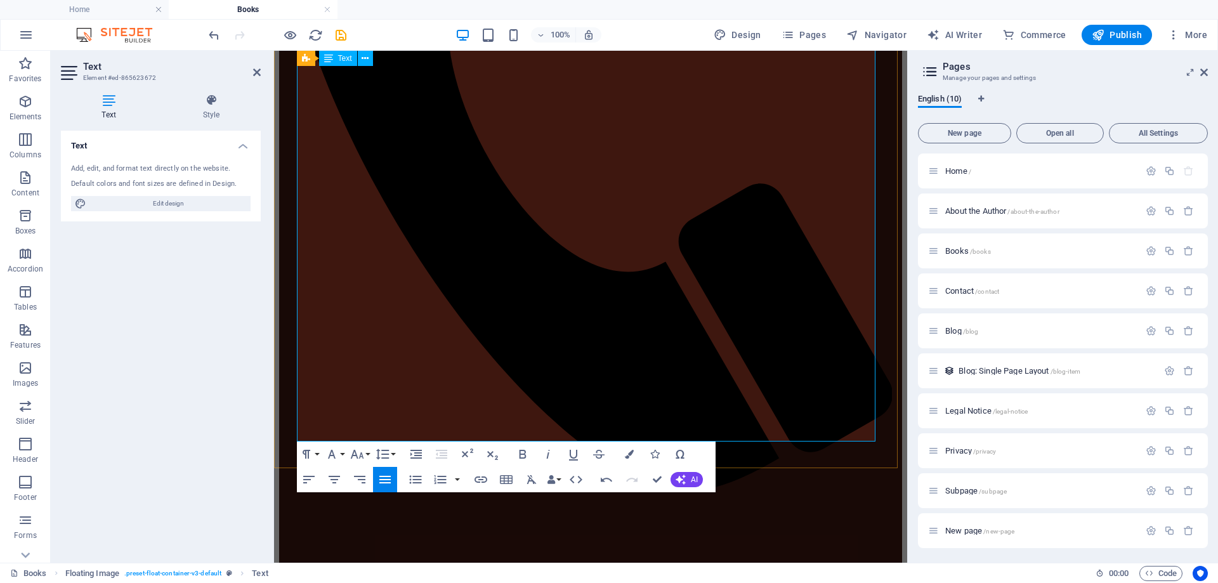
click at [367, 454] on button "Font Size" at bounding box center [360, 454] width 24 height 25
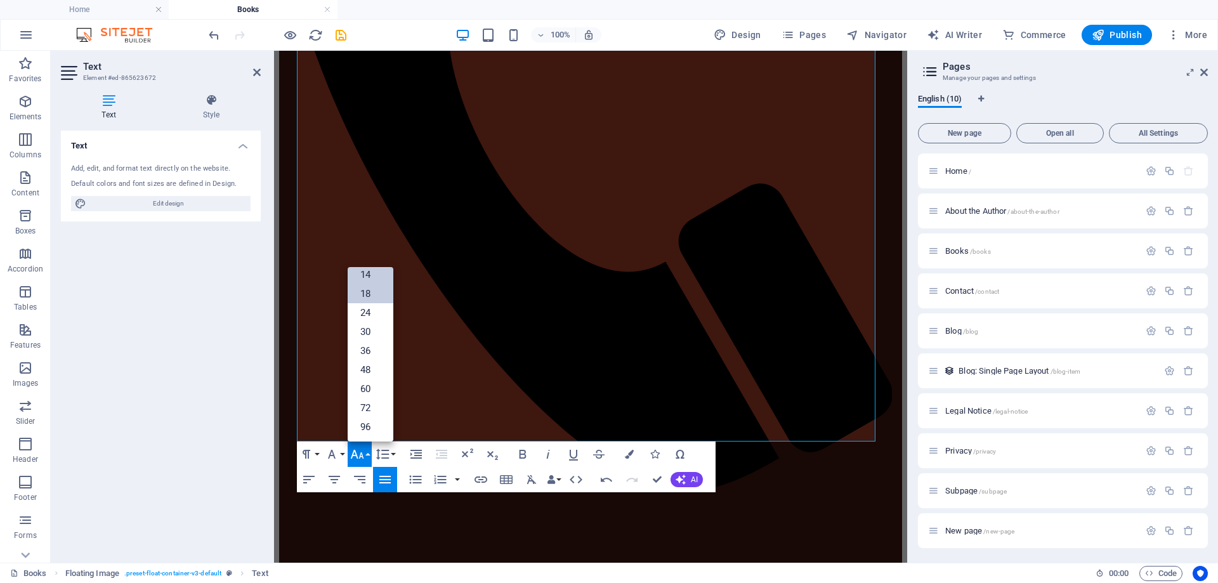
click at [381, 295] on link "18" at bounding box center [371, 293] width 46 height 19
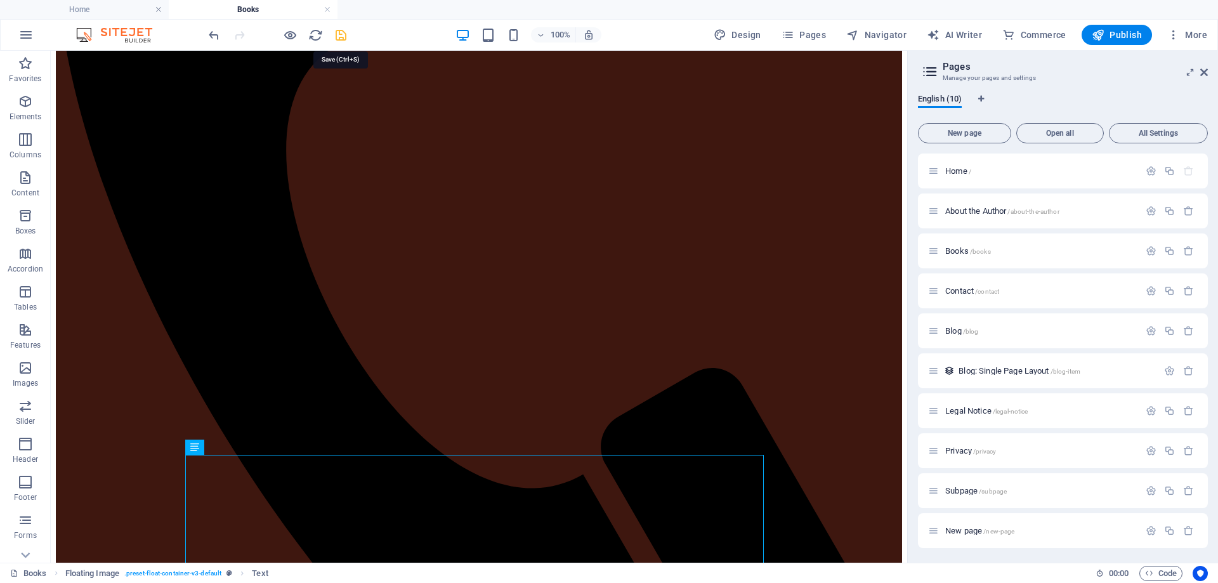
click at [343, 36] on icon "save" at bounding box center [341, 35] width 15 height 15
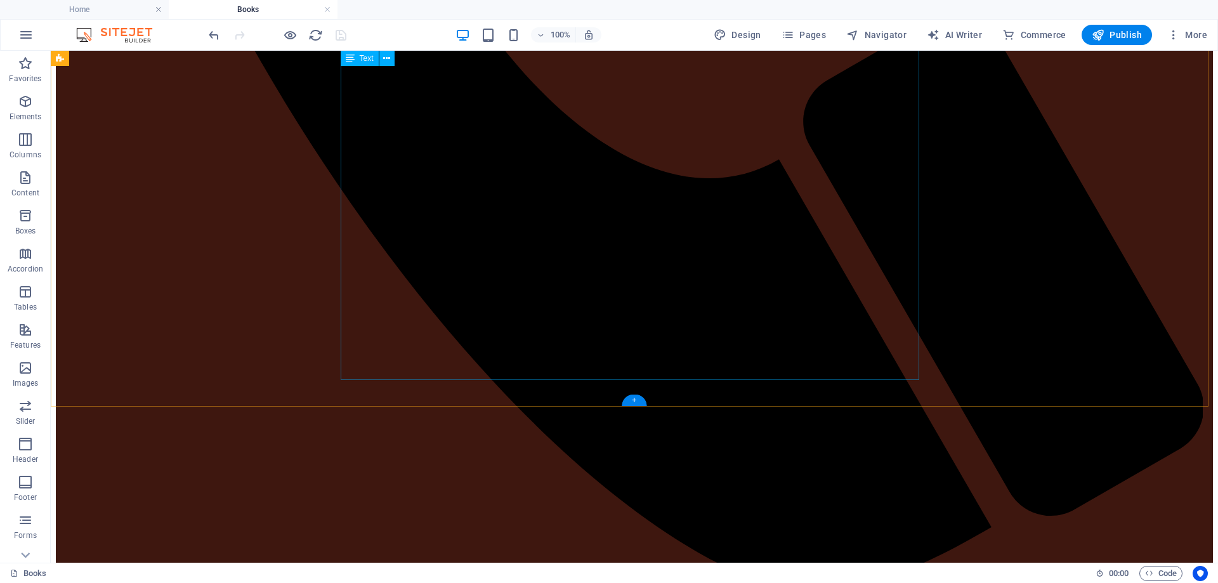
scroll to position [1142, 0]
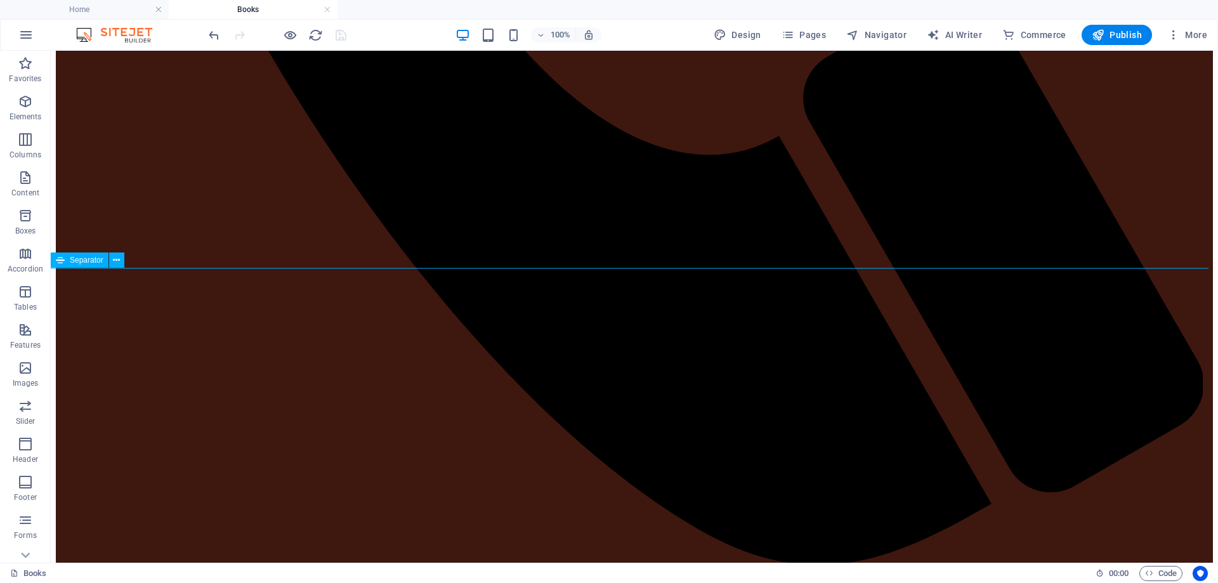
click at [116, 260] on icon at bounding box center [116, 260] width 7 height 13
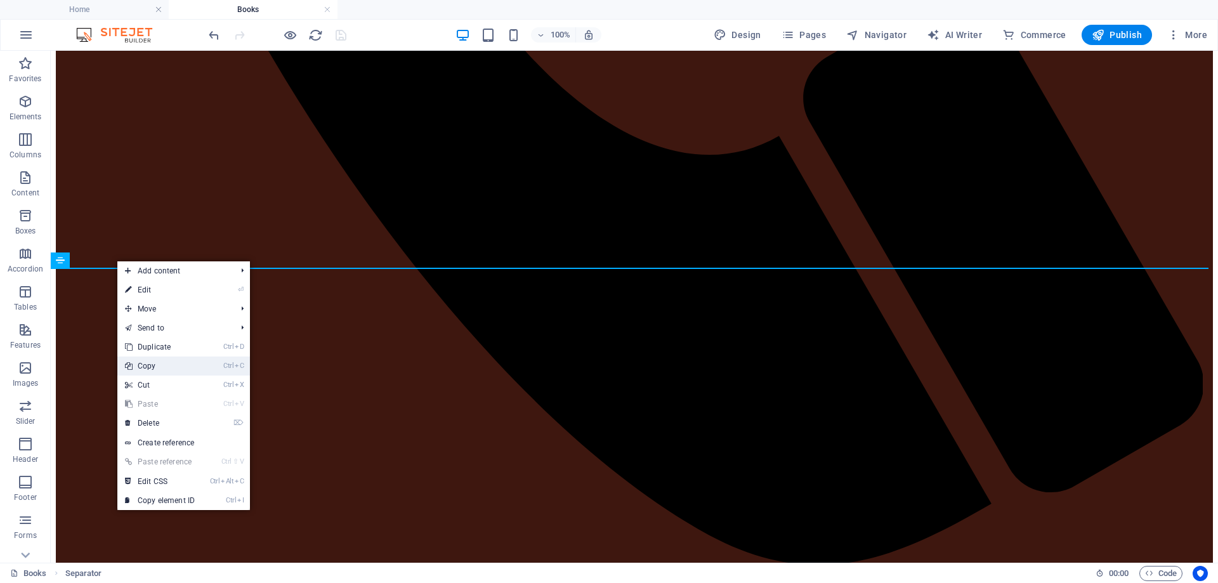
click at [152, 367] on link "Ctrl C Copy" at bounding box center [159, 366] width 85 height 19
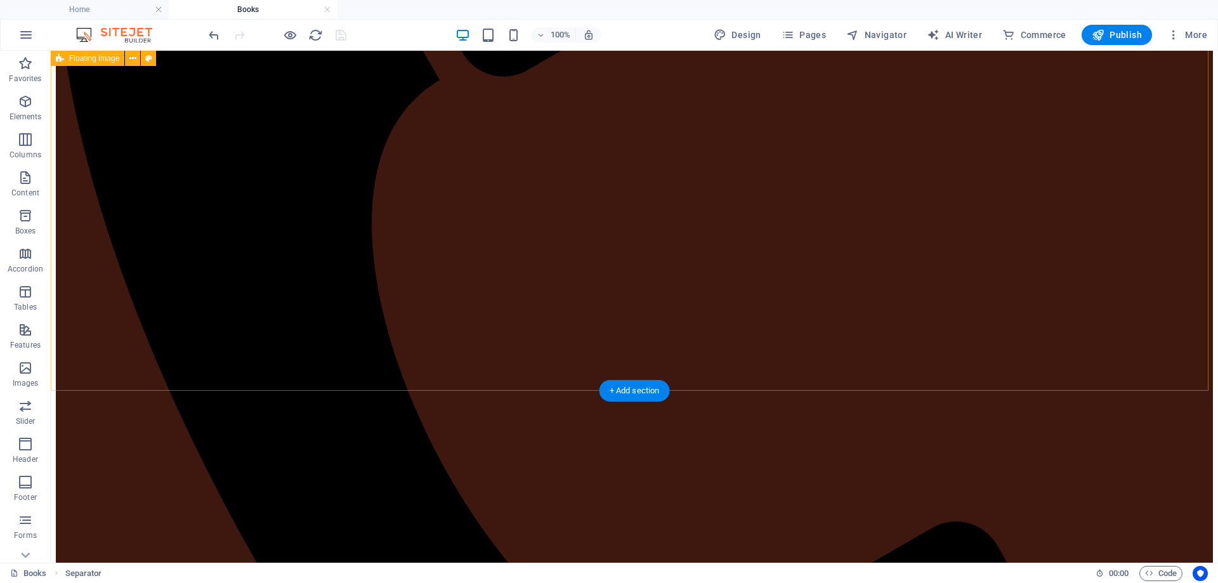
scroll to position [571, 0]
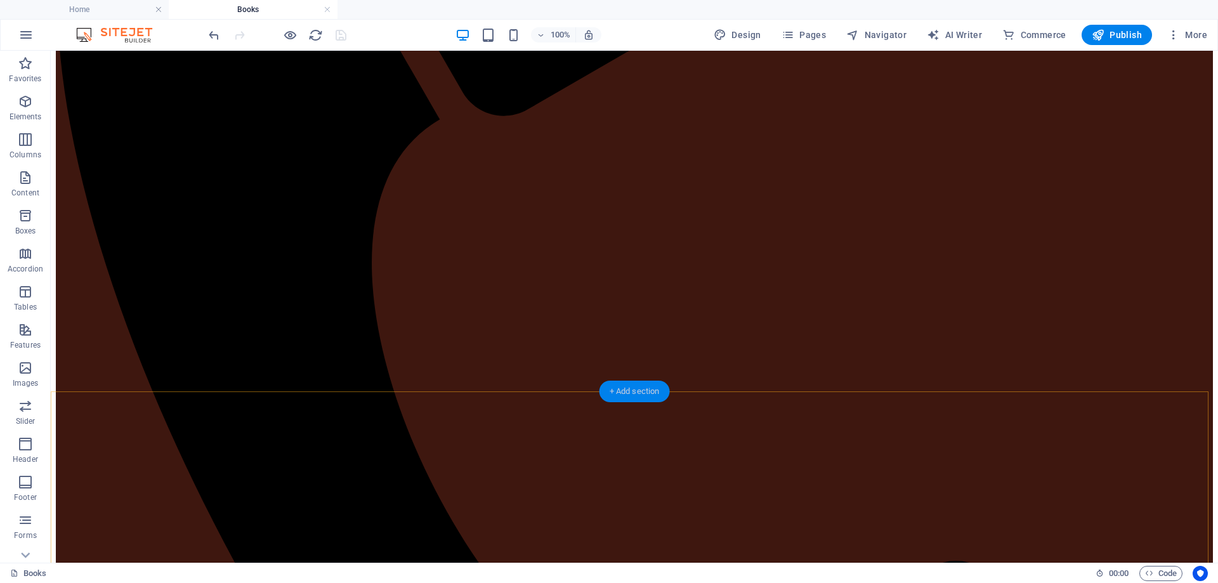
click at [627, 391] on div "+ Add section" at bounding box center [635, 392] width 70 height 22
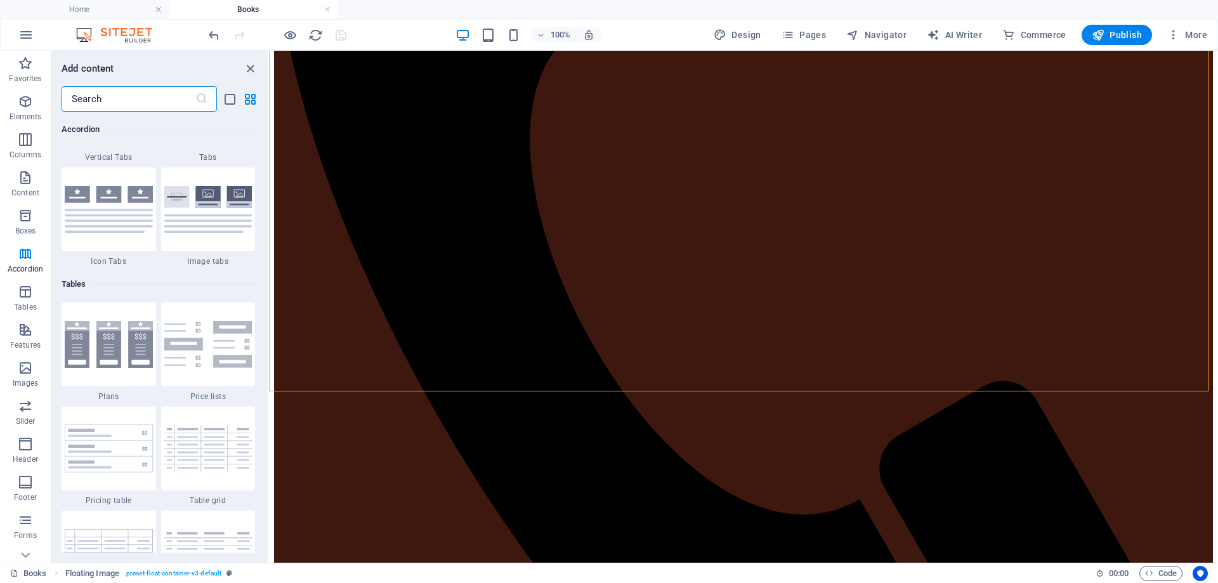
scroll to position [4251, 0]
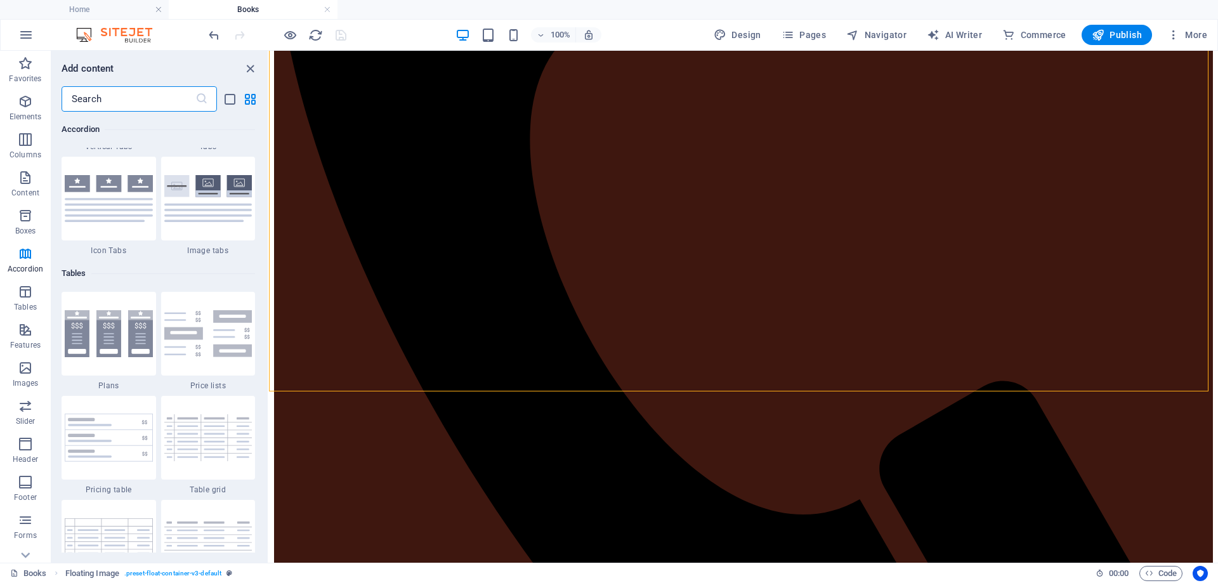
click at [128, 101] on input "text" at bounding box center [129, 98] width 134 height 25
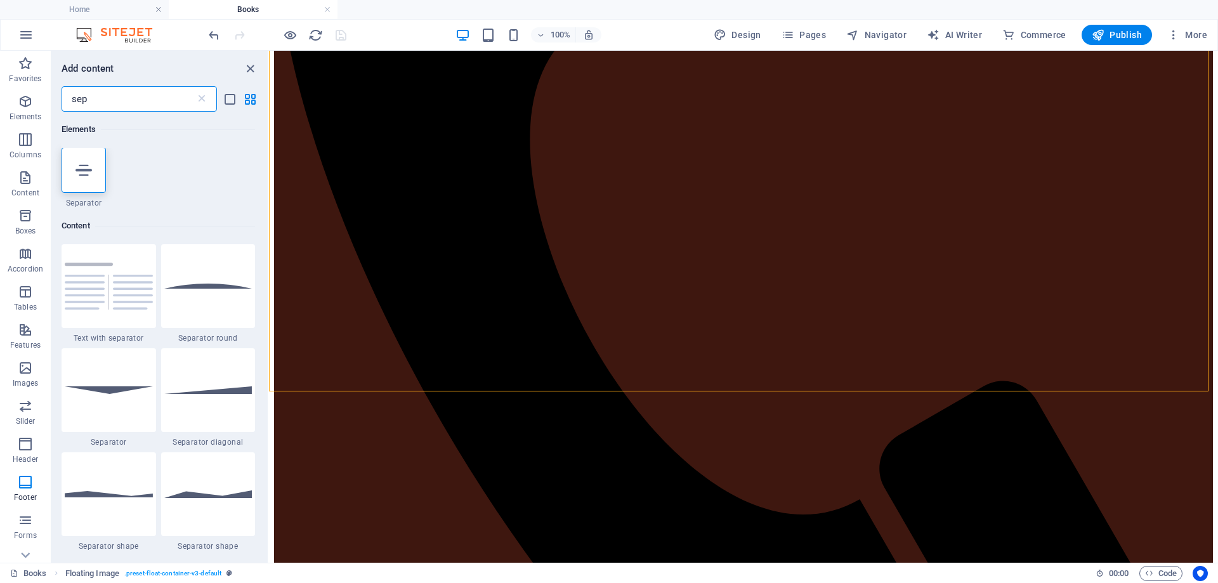
scroll to position [0, 0]
type input "sep"
click at [76, 176] on icon at bounding box center [84, 170] width 16 height 16
select select "%"
select select "px"
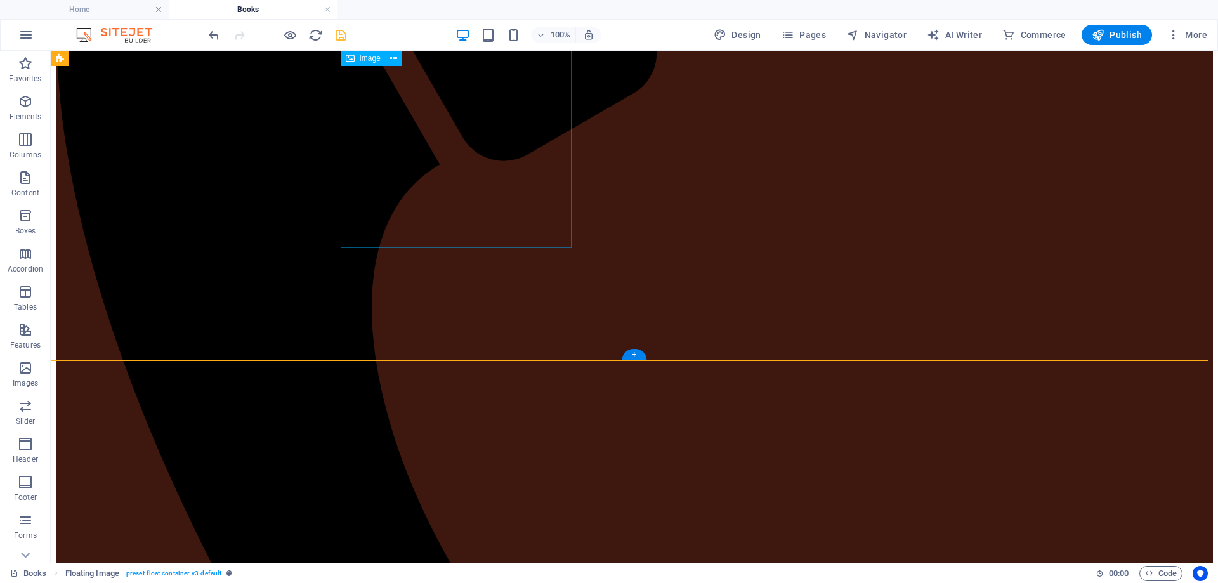
scroll to position [508, 0]
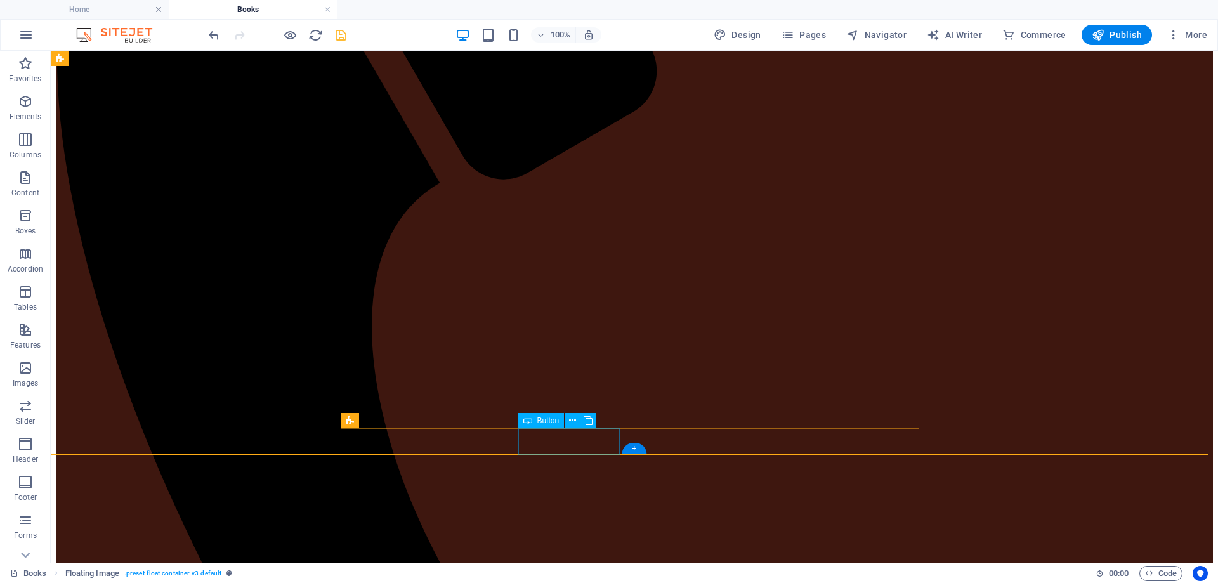
select select "px"
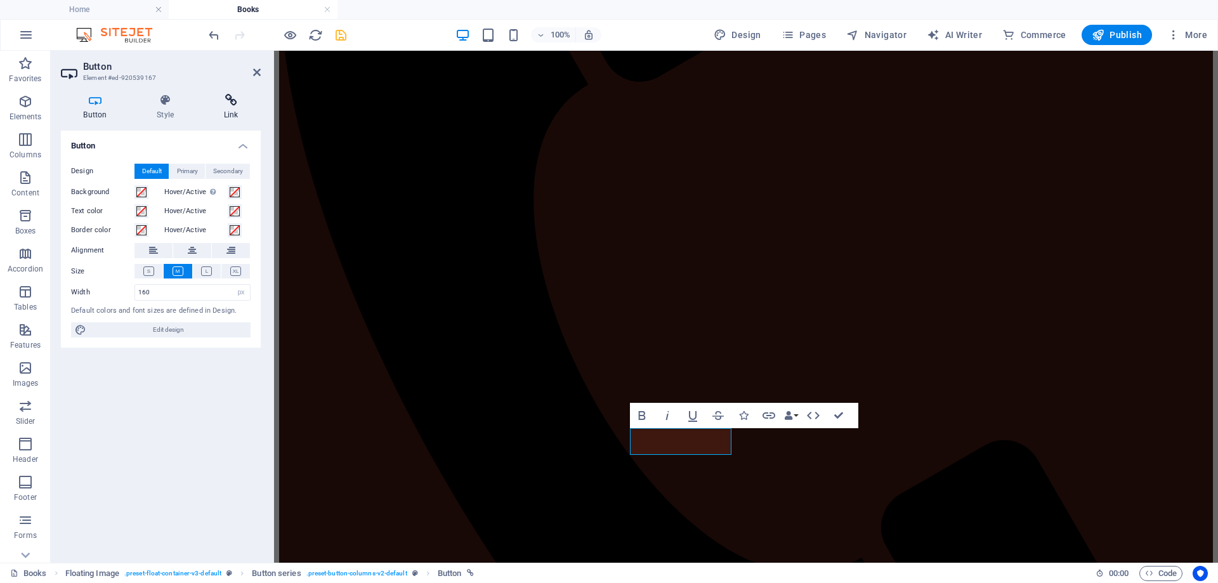
click at [225, 104] on icon at bounding box center [231, 100] width 60 height 13
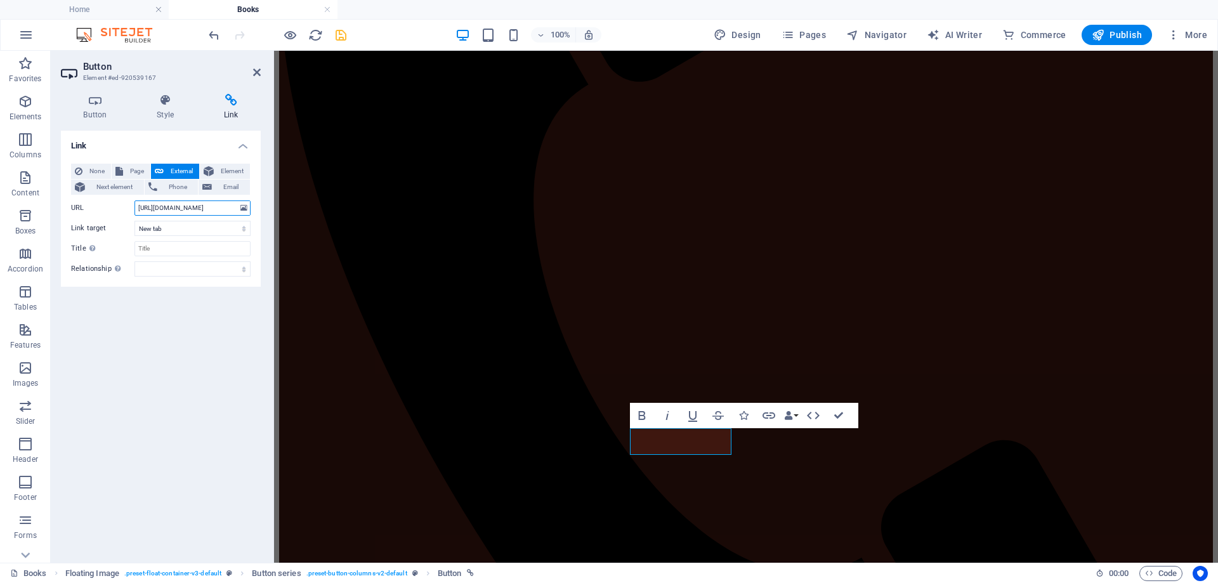
scroll to position [0, 28]
drag, startPoint x: 411, startPoint y: 258, endPoint x: 298, endPoint y: 230, distance: 117.1
paste input "[URL][DOMAIN_NAME]"
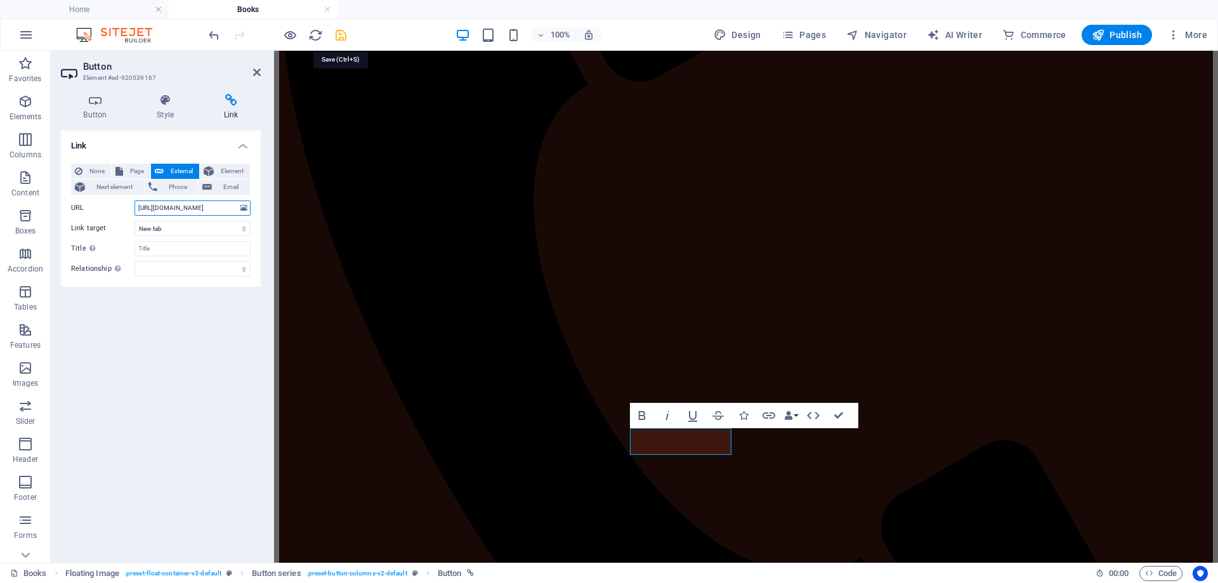
type input "[URL][DOMAIN_NAME]"
click at [345, 36] on icon "save" at bounding box center [341, 35] width 15 height 15
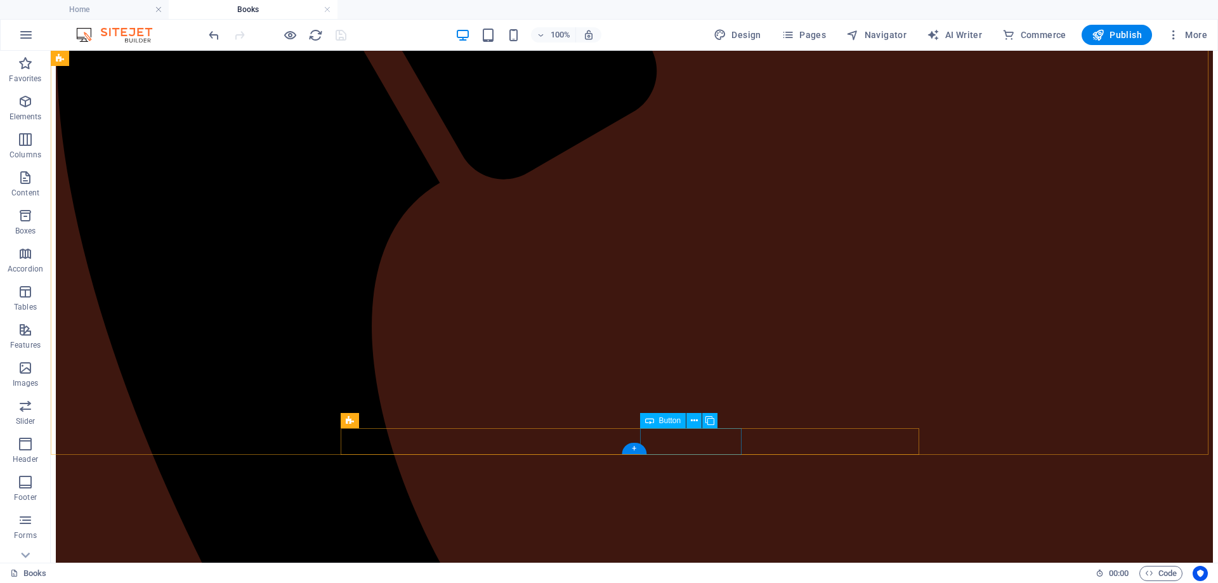
select select "px"
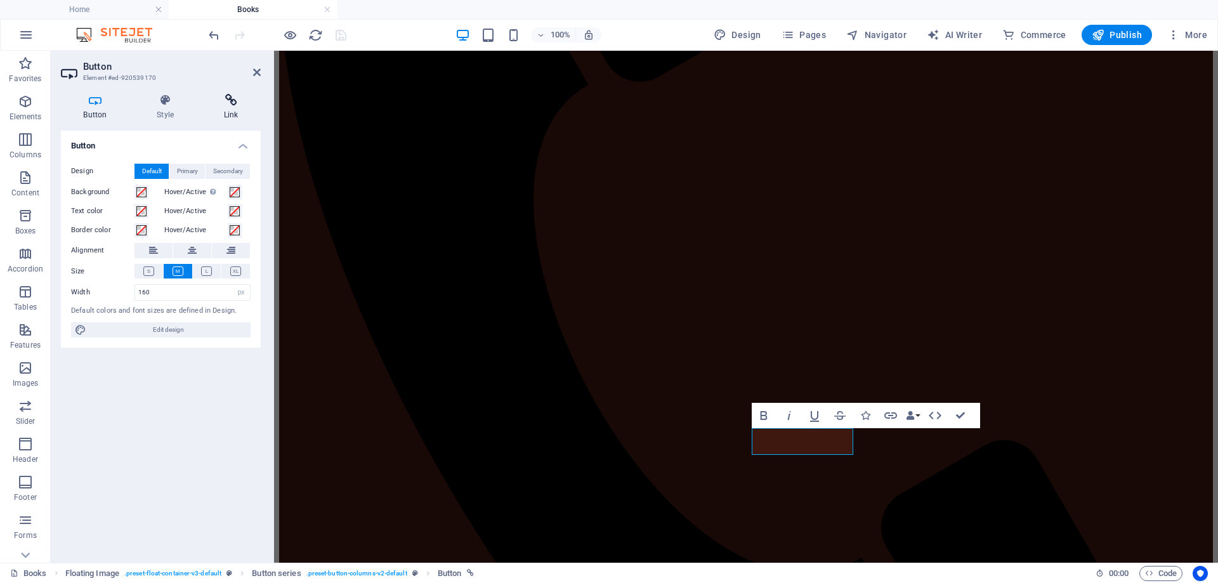
click at [239, 105] on icon at bounding box center [231, 100] width 60 height 13
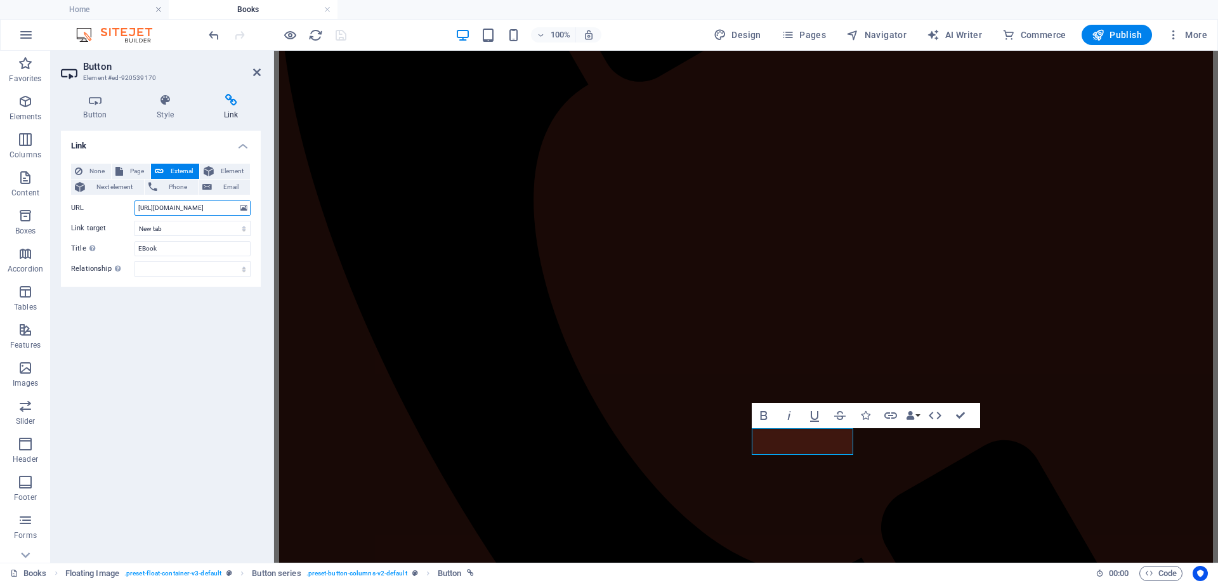
click at [194, 210] on input "[URL][DOMAIN_NAME]" at bounding box center [193, 208] width 116 height 15
drag, startPoint x: 136, startPoint y: 209, endPoint x: 256, endPoint y: 209, distance: 120.6
click at [256, 209] on div "None Page External Element Next element Phone Email Page Home About the Author …" at bounding box center [161, 220] width 200 height 133
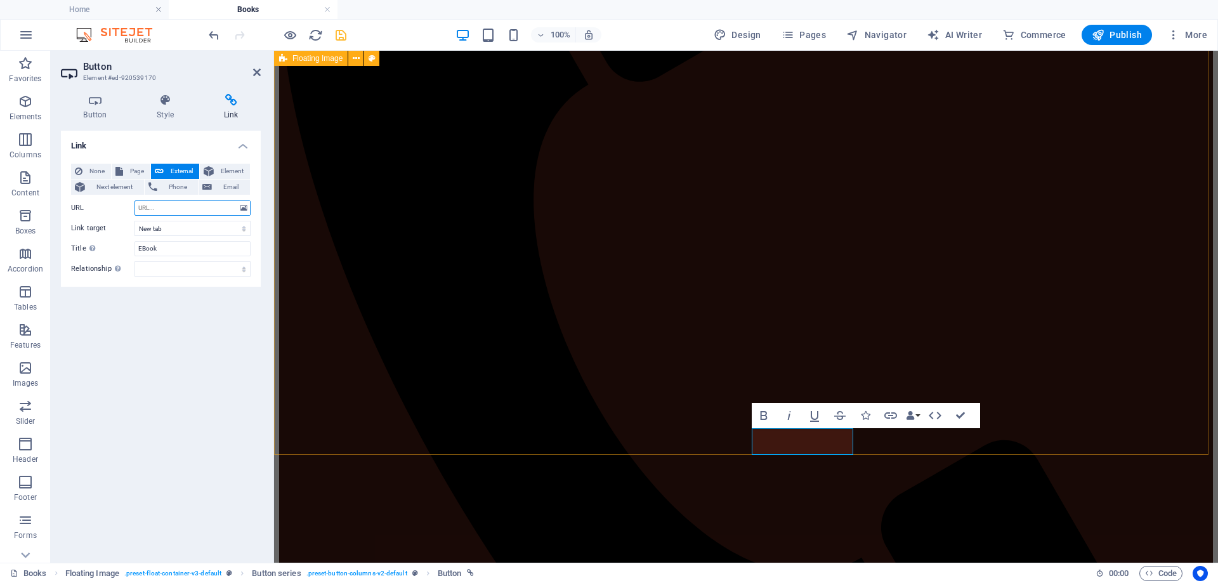
paste input "[URL][DOMAIN_NAME]"
type input "[URL][DOMAIN_NAME]"
click at [334, 32] on icon "save" at bounding box center [341, 35] width 15 height 15
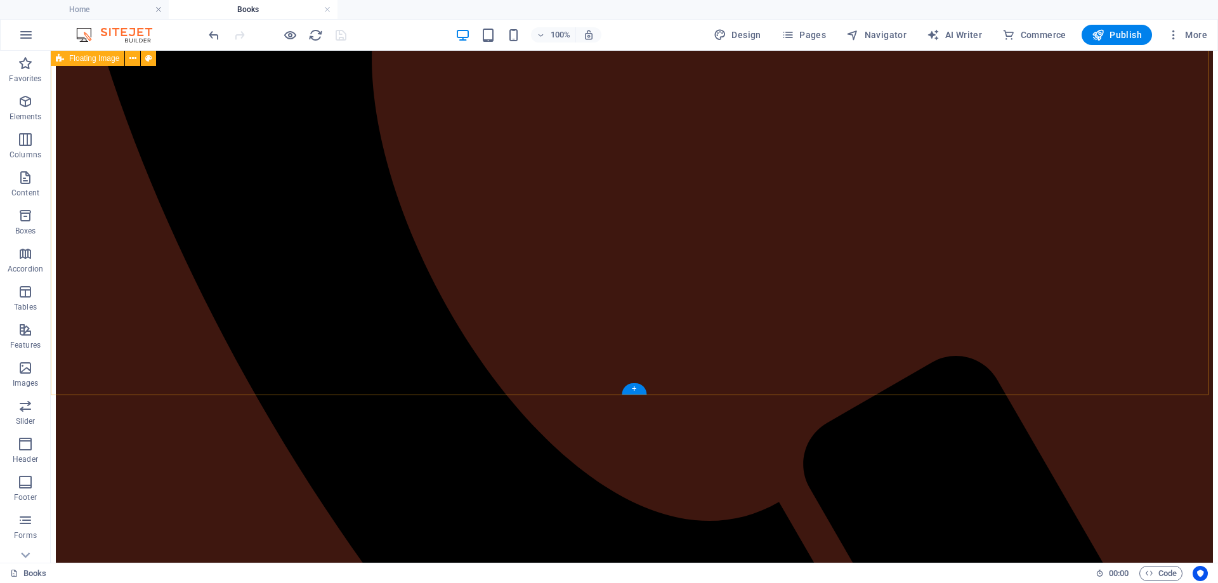
scroll to position [888, 0]
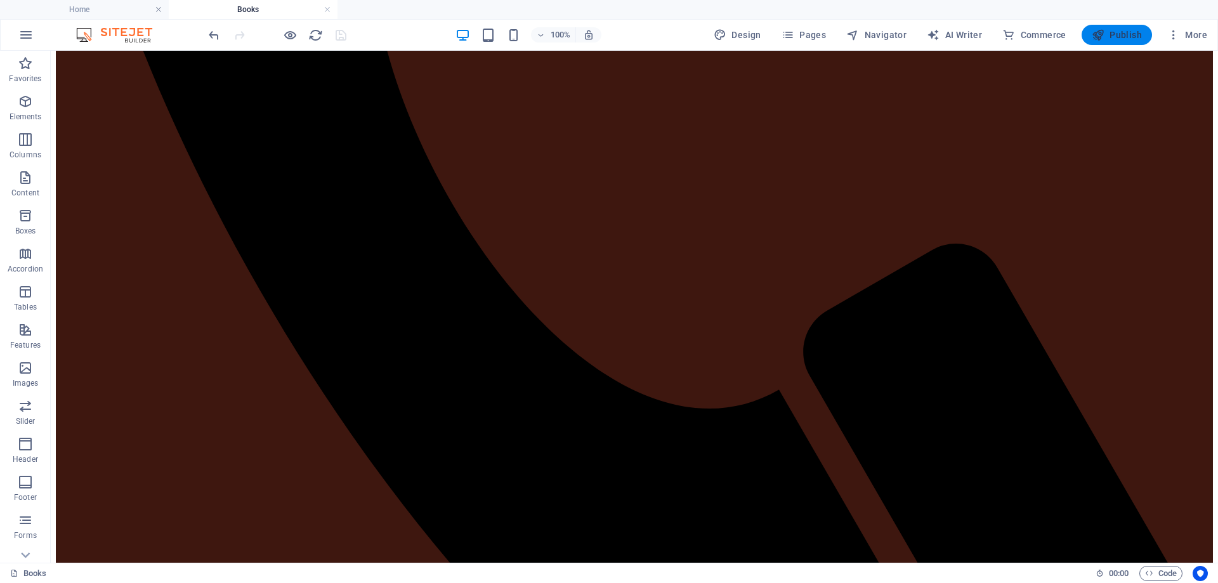
click at [1133, 36] on span "Publish" at bounding box center [1117, 35] width 50 height 13
